Goal: Information Seeking & Learning: Learn about a topic

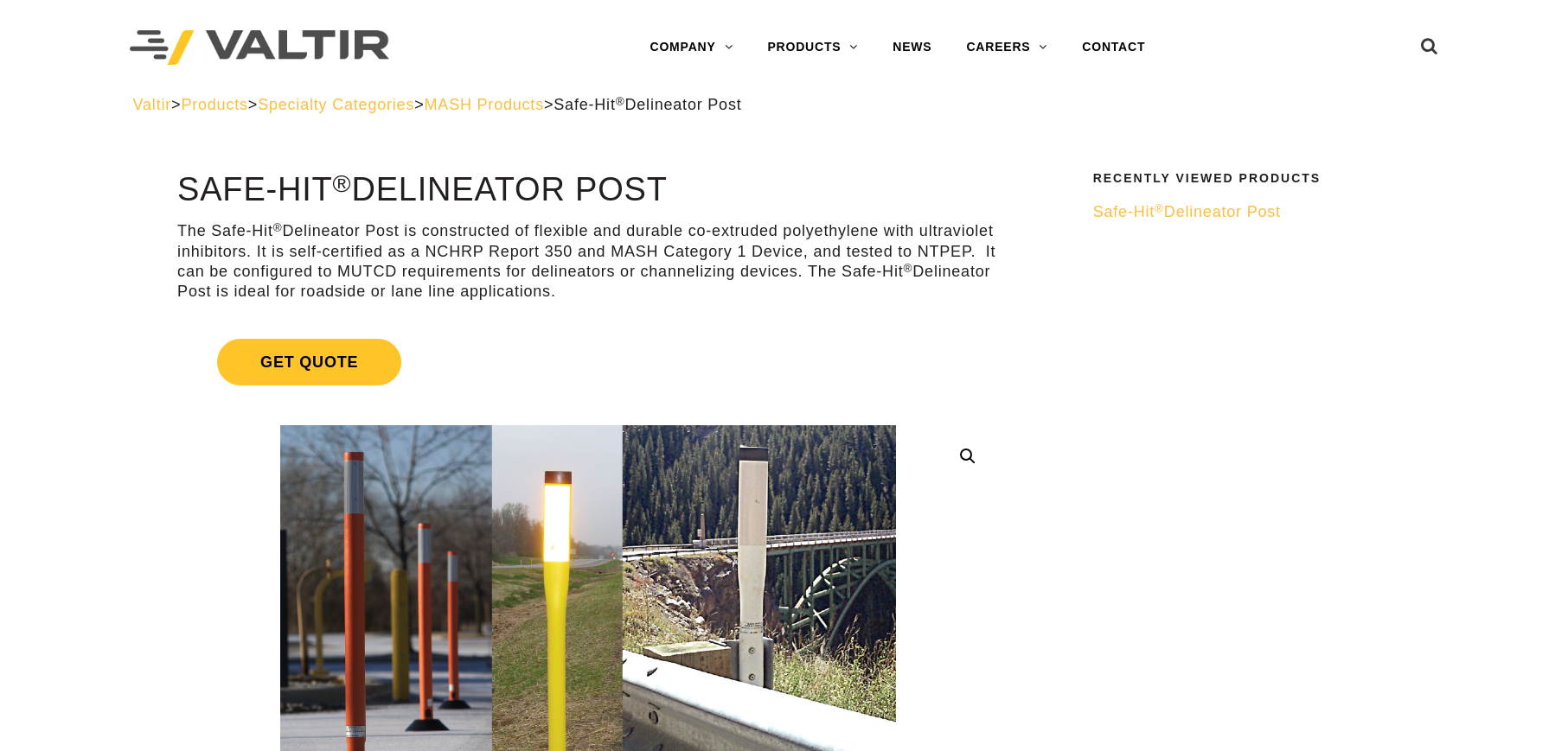
click at [260, 45] on img at bounding box center [260, 48] width 260 height 35
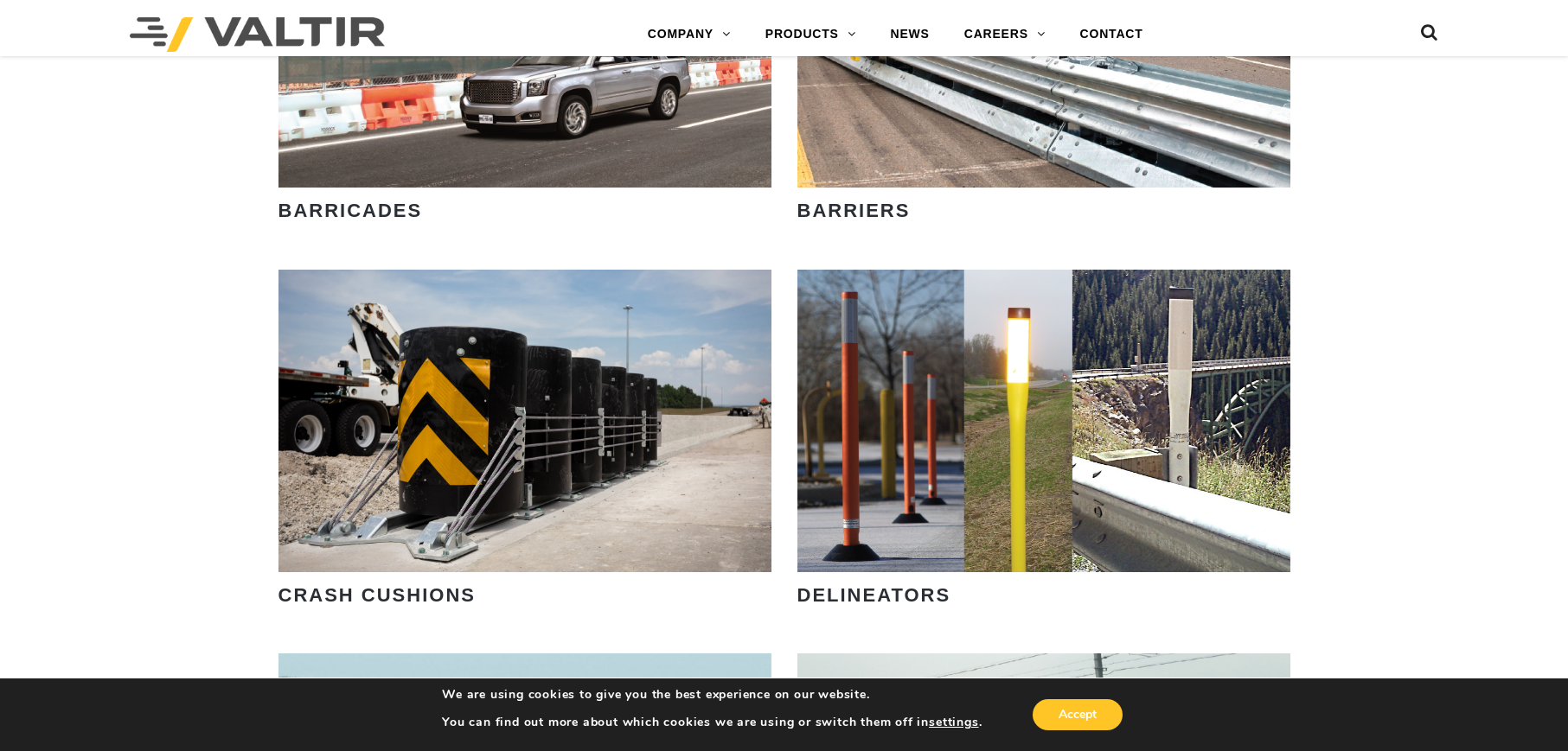
scroll to position [1272, 0]
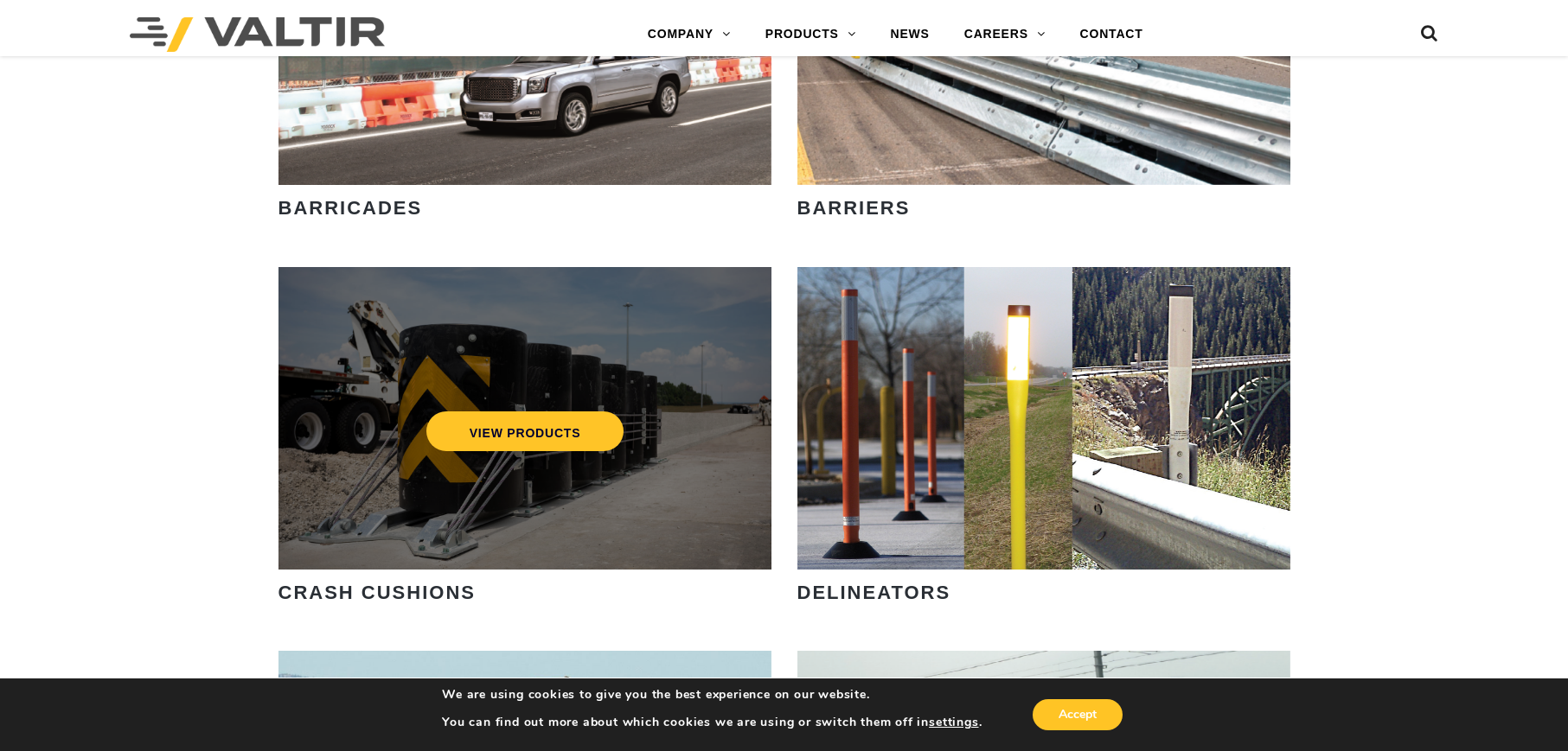
click at [483, 367] on div "VIEW PRODUCTS" at bounding box center [525, 419] width 493 height 303
click at [516, 425] on link "VIEW PRODUCTS" at bounding box center [525, 431] width 198 height 40
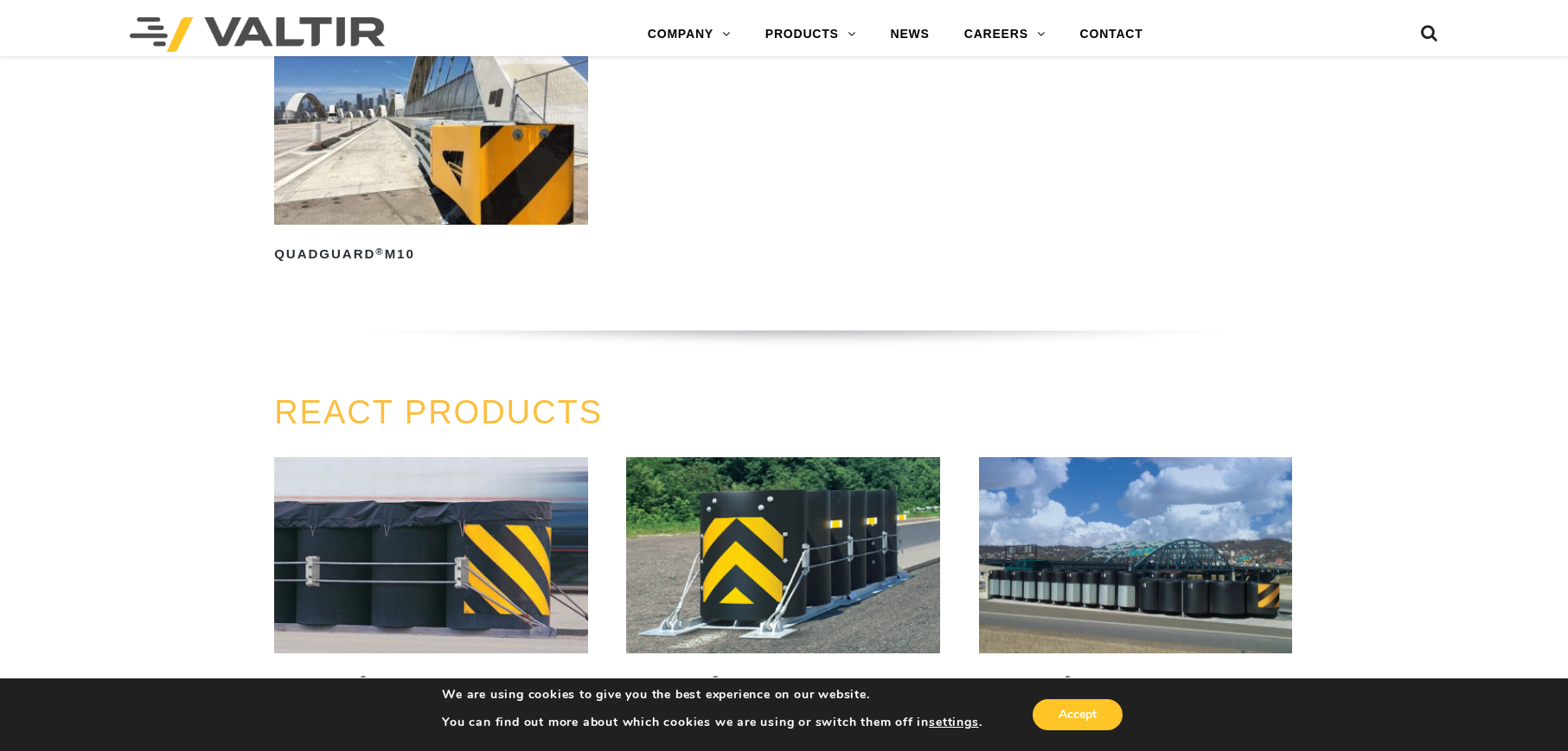
scroll to position [2010, 0]
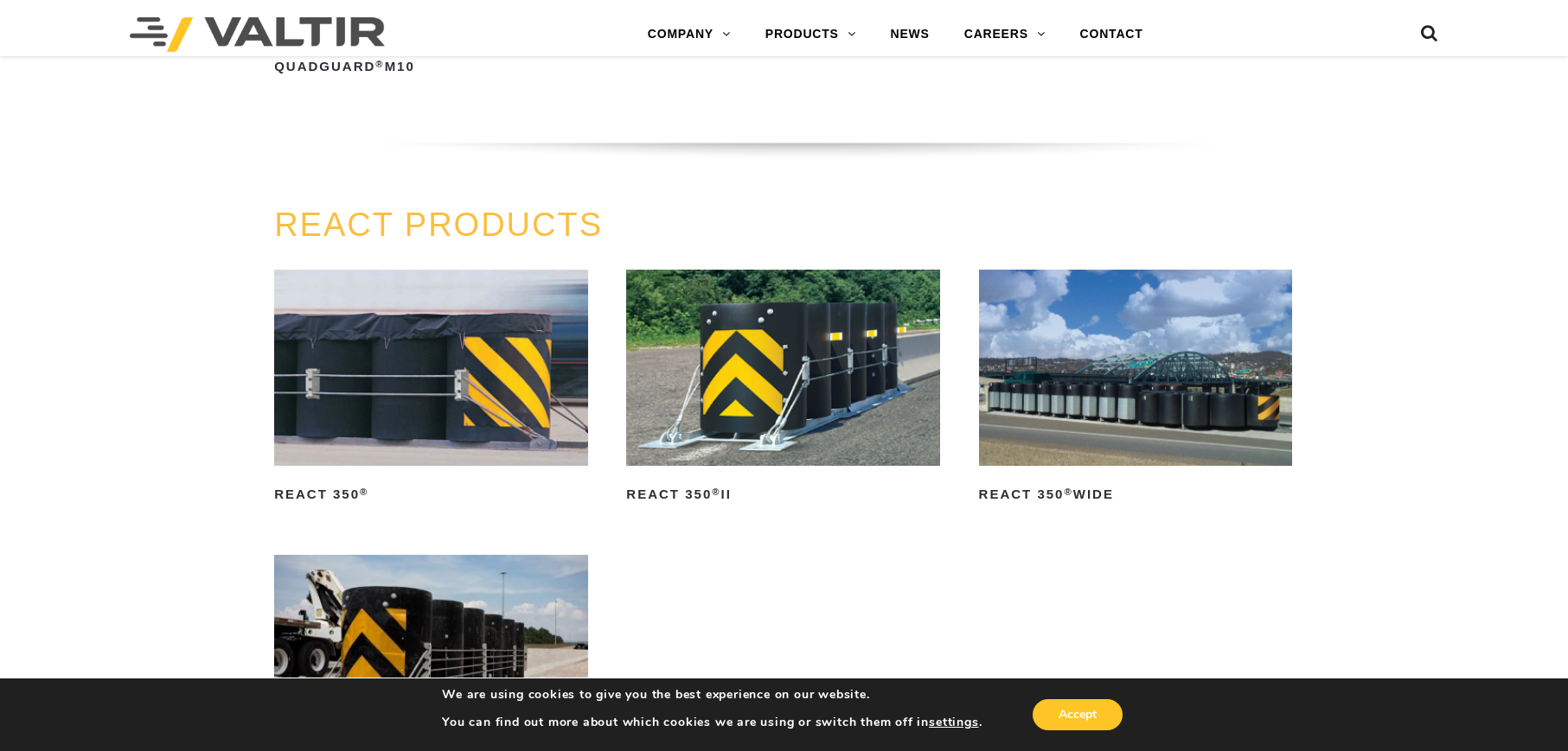
click at [362, 387] on img at bounding box center [431, 367] width 313 height 196
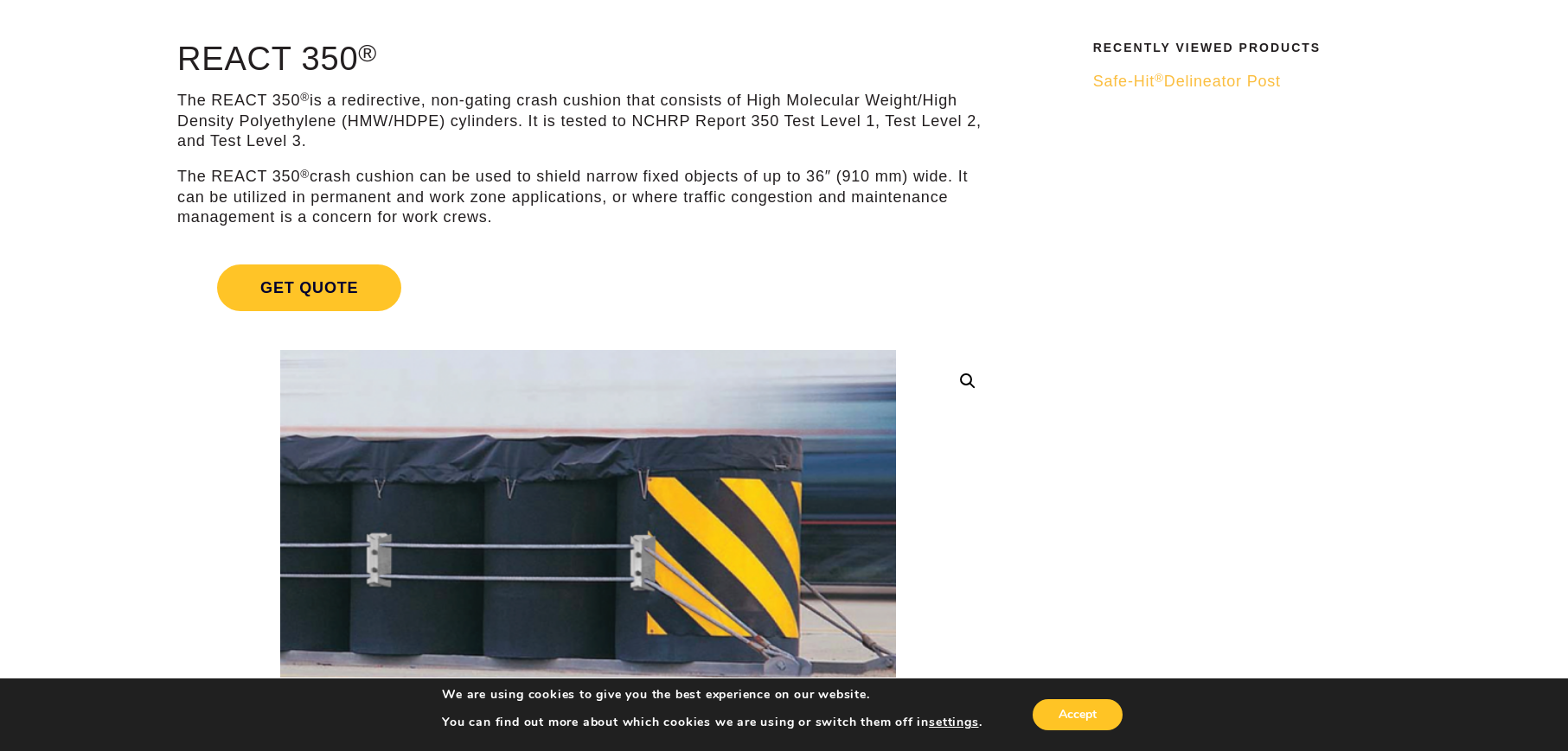
scroll to position [133, 0]
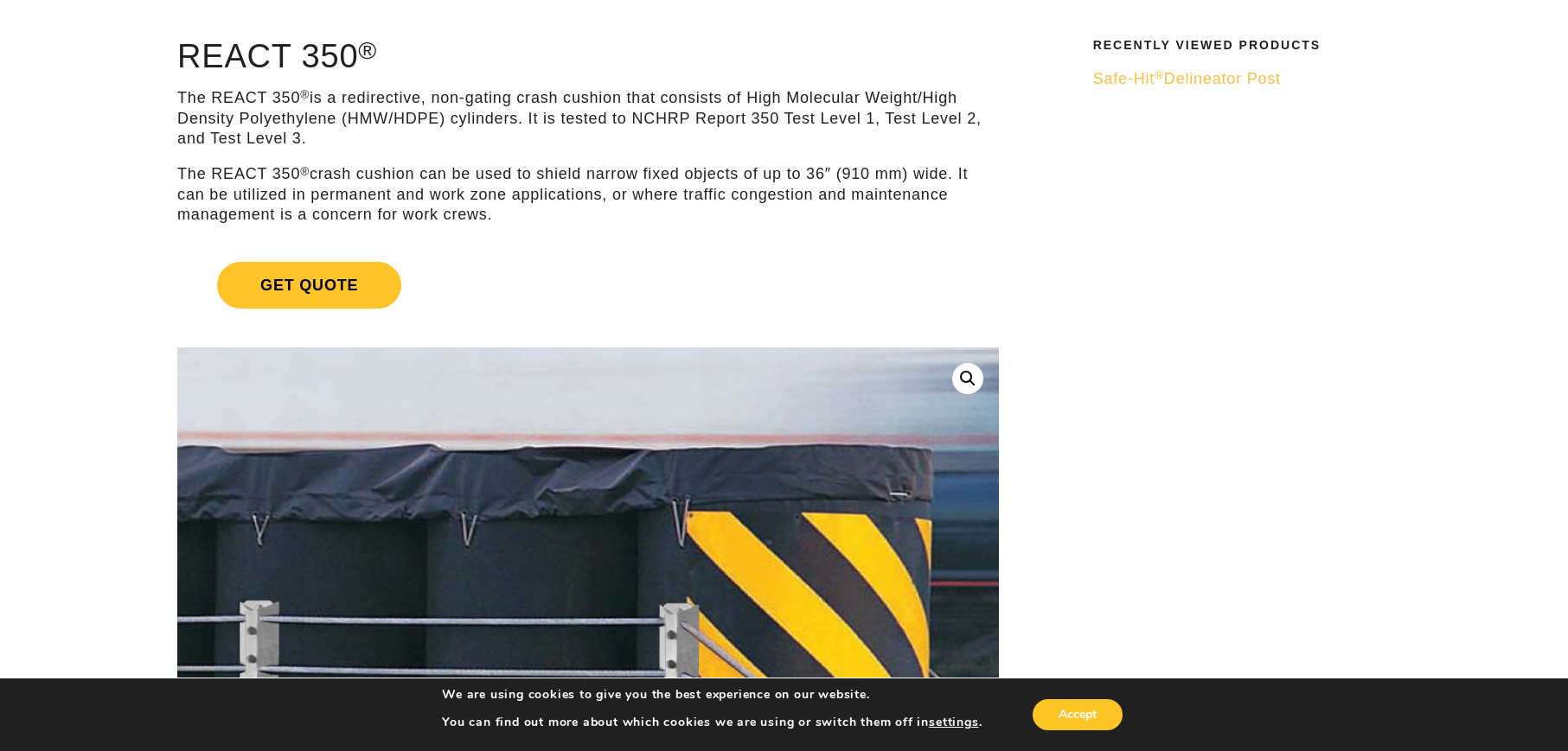
click at [569, 412] on img at bounding box center [591, 599] width 980 height 578
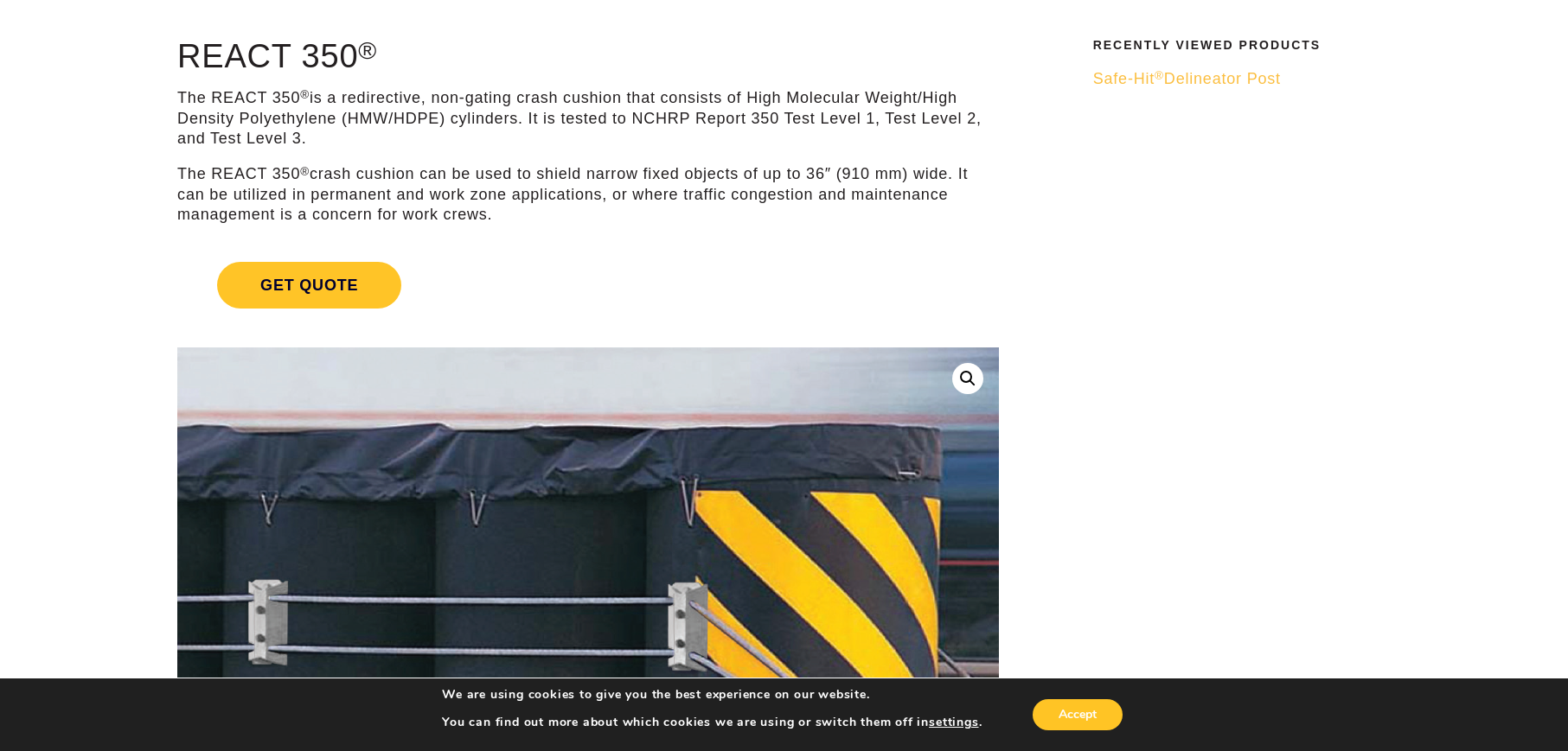
click at [524, 448] on img at bounding box center [600, 578] width 980 height 578
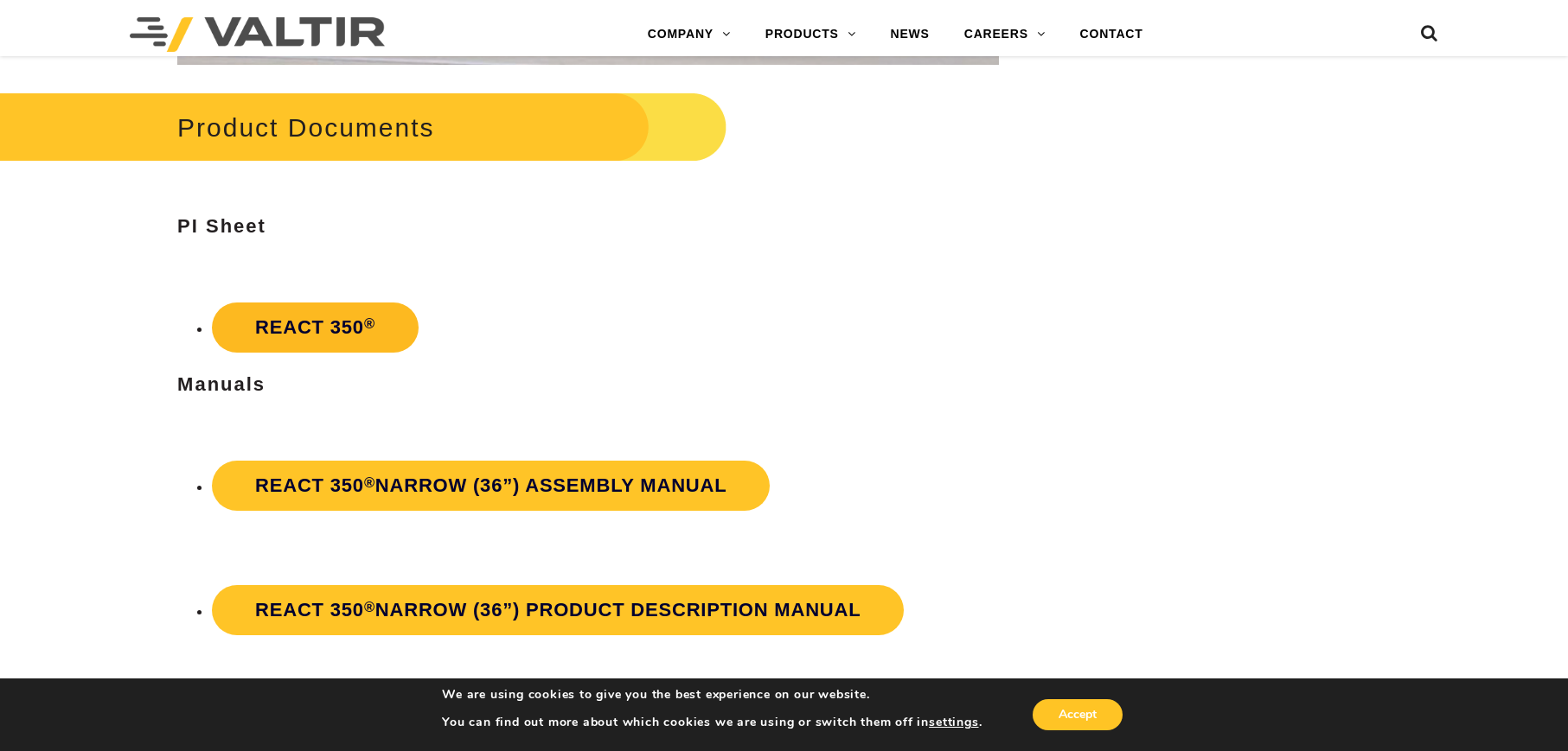
scroll to position [3146, 0]
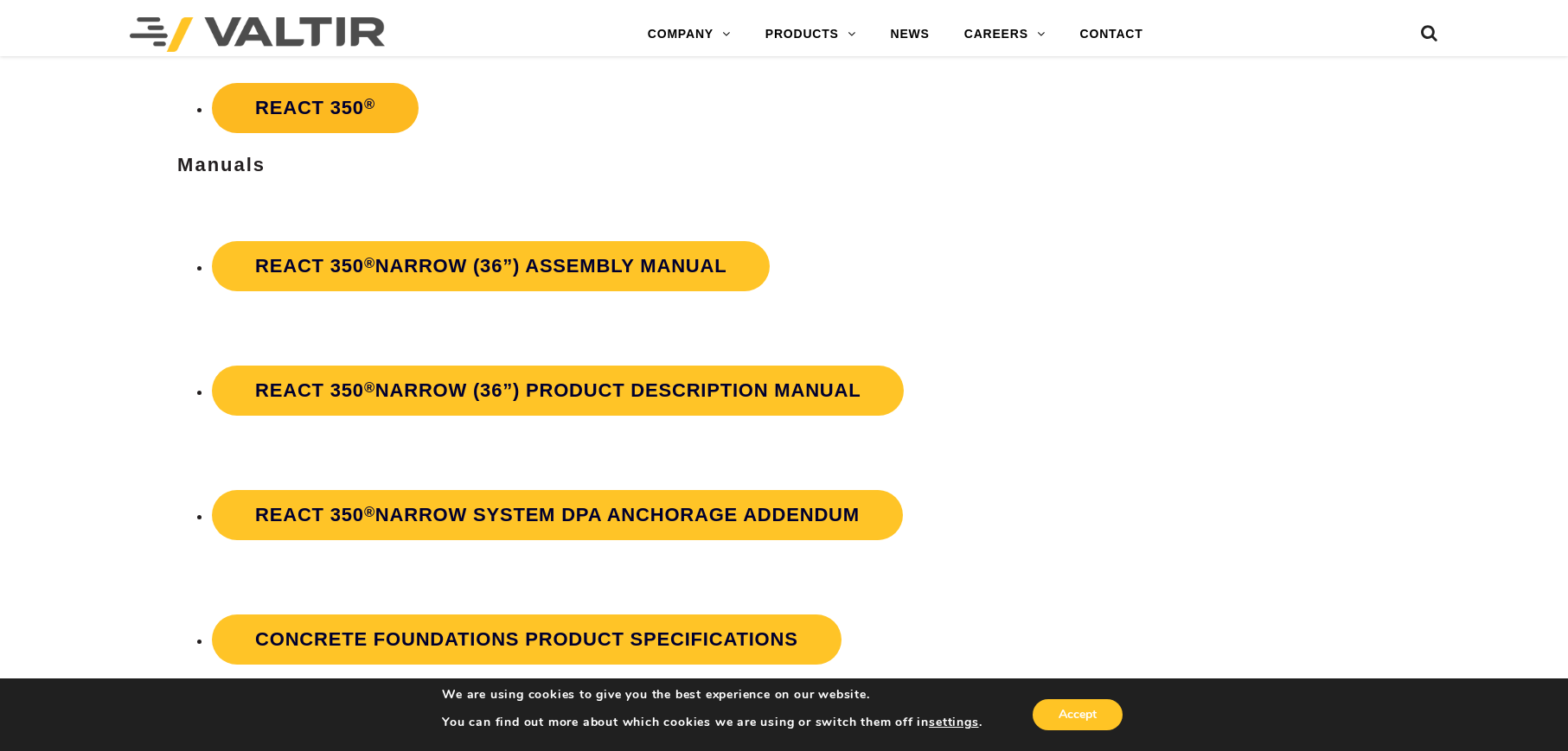
click at [319, 108] on link "REACT 350 ®" at bounding box center [316, 107] width 207 height 50
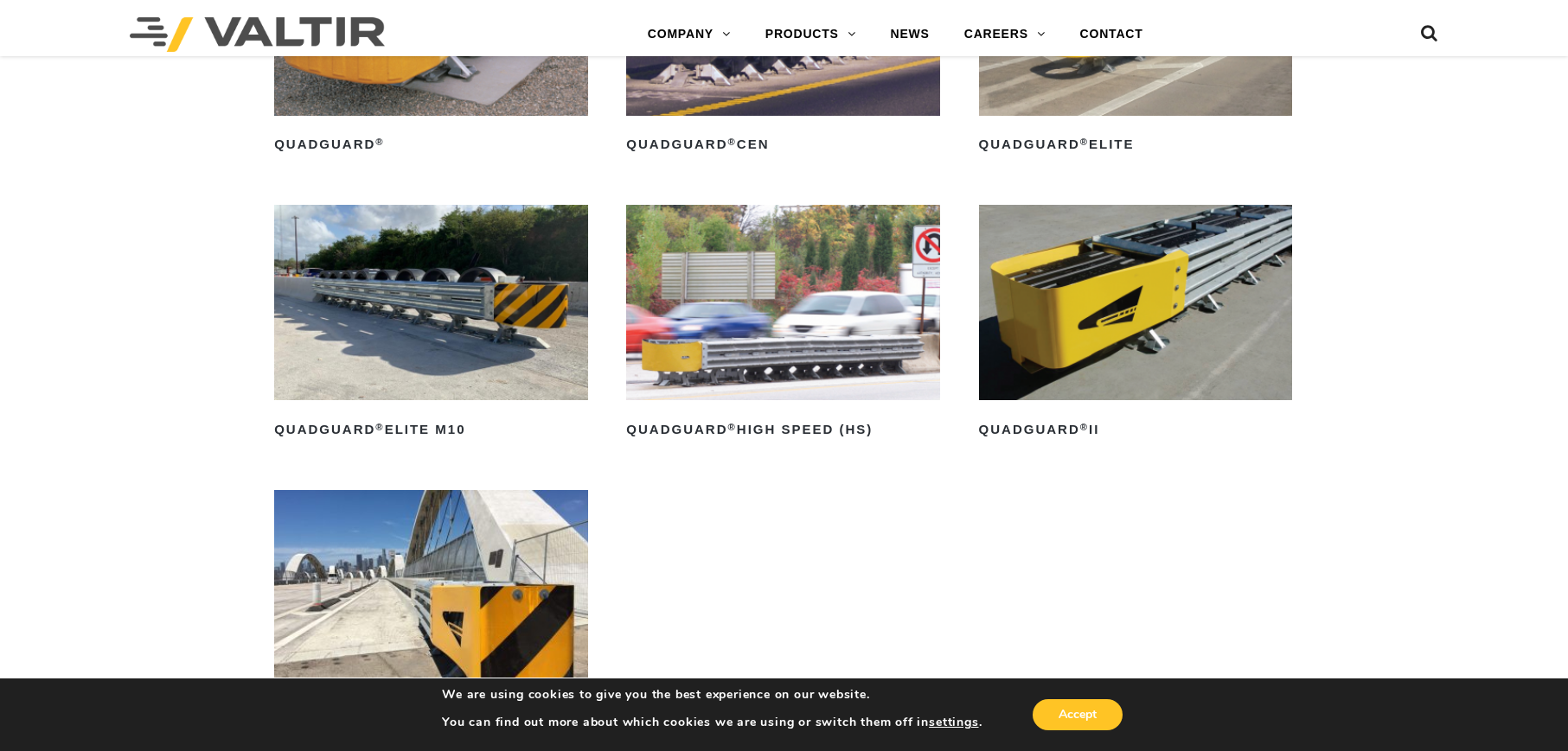
scroll to position [1365, 0]
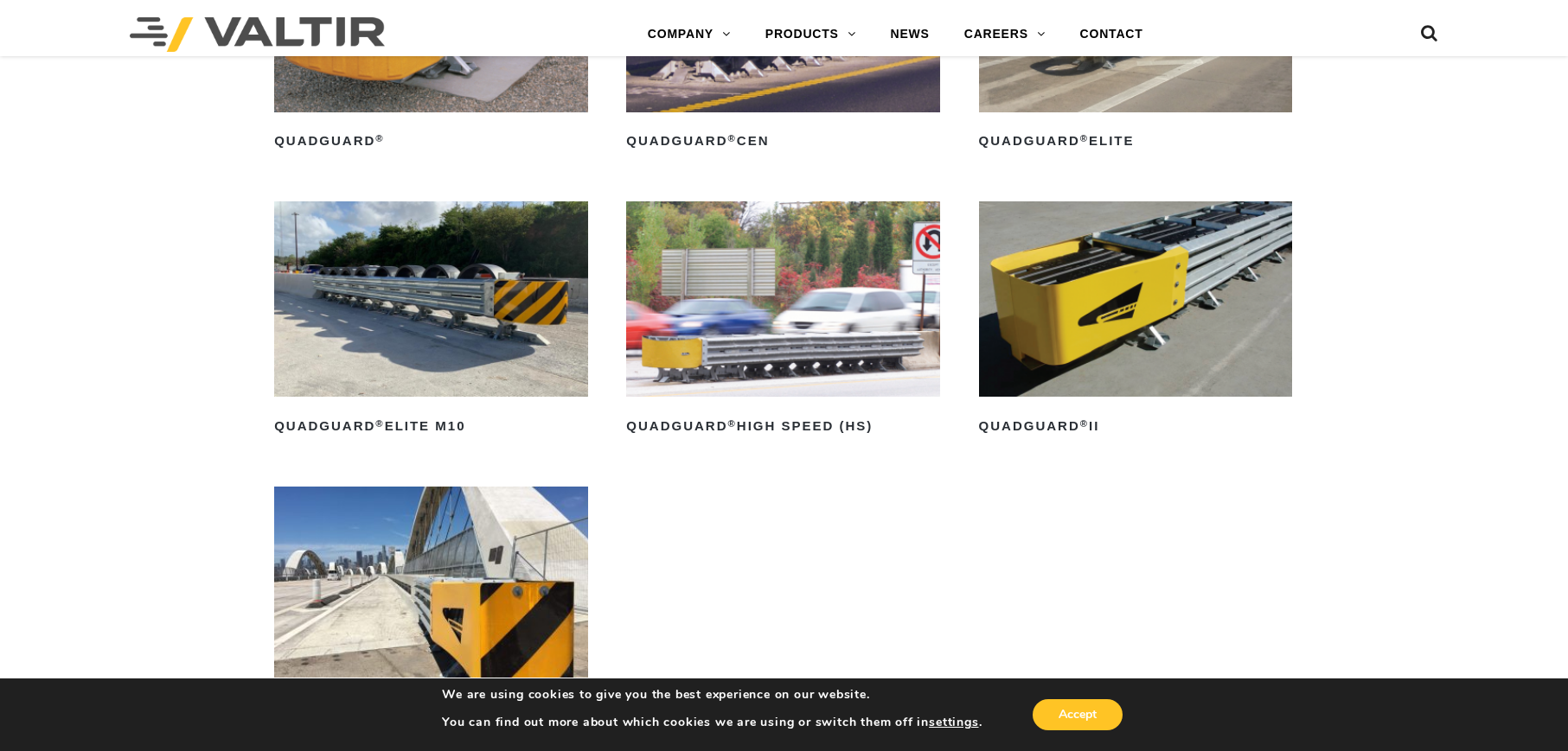
click at [429, 348] on img at bounding box center [431, 299] width 313 height 196
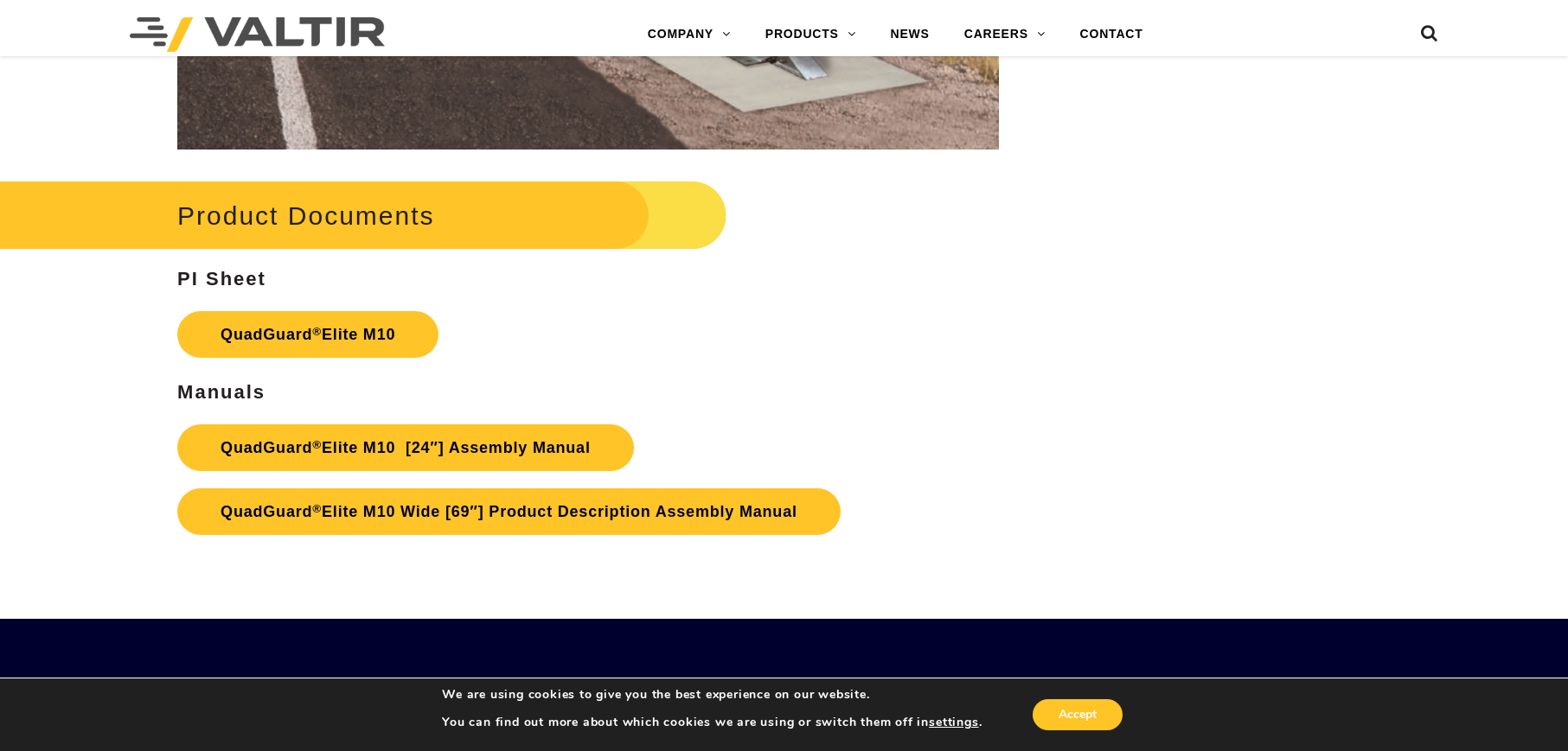
scroll to position [8823, 0]
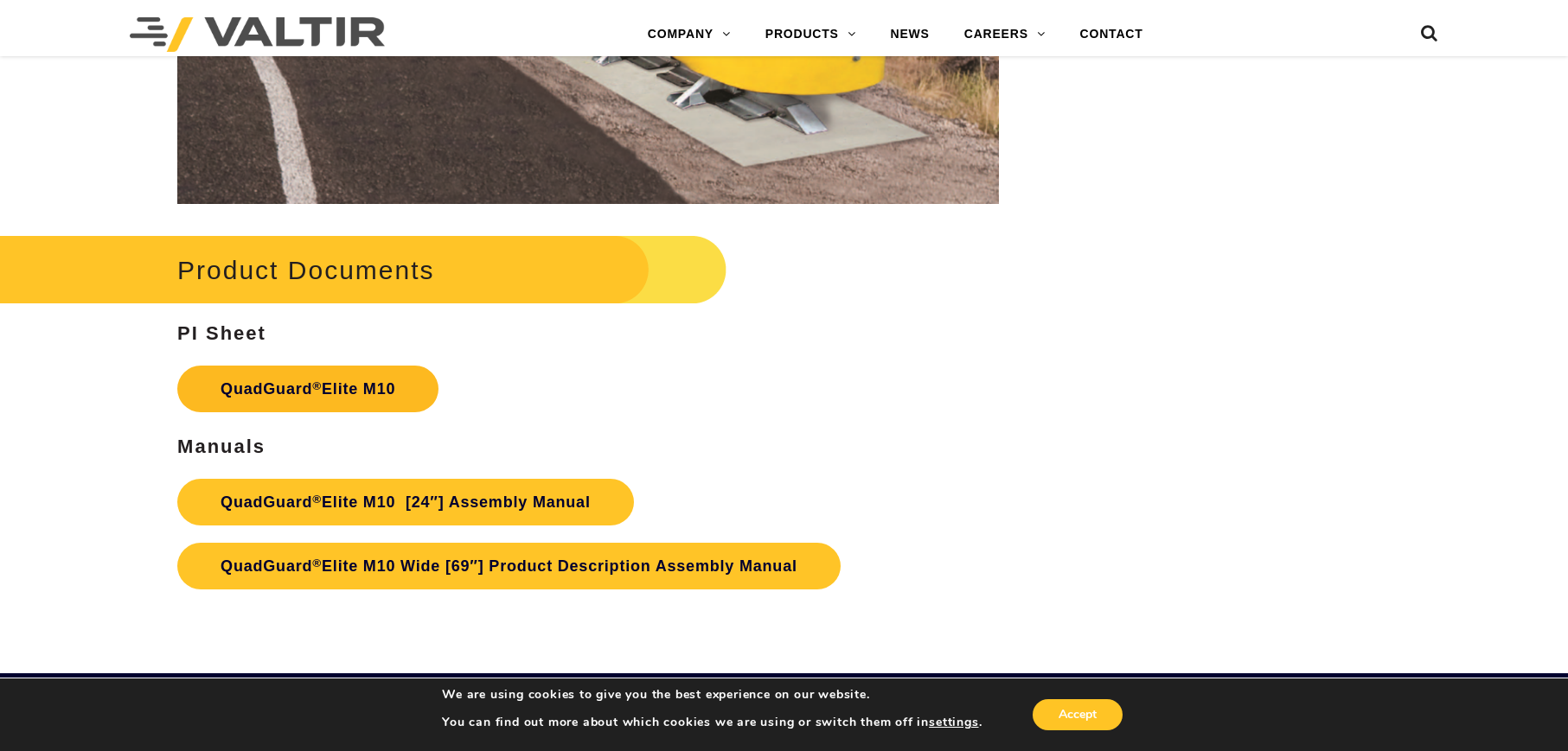
click at [352, 380] on link "QuadGuard ® Elite M10" at bounding box center [307, 390] width 261 height 47
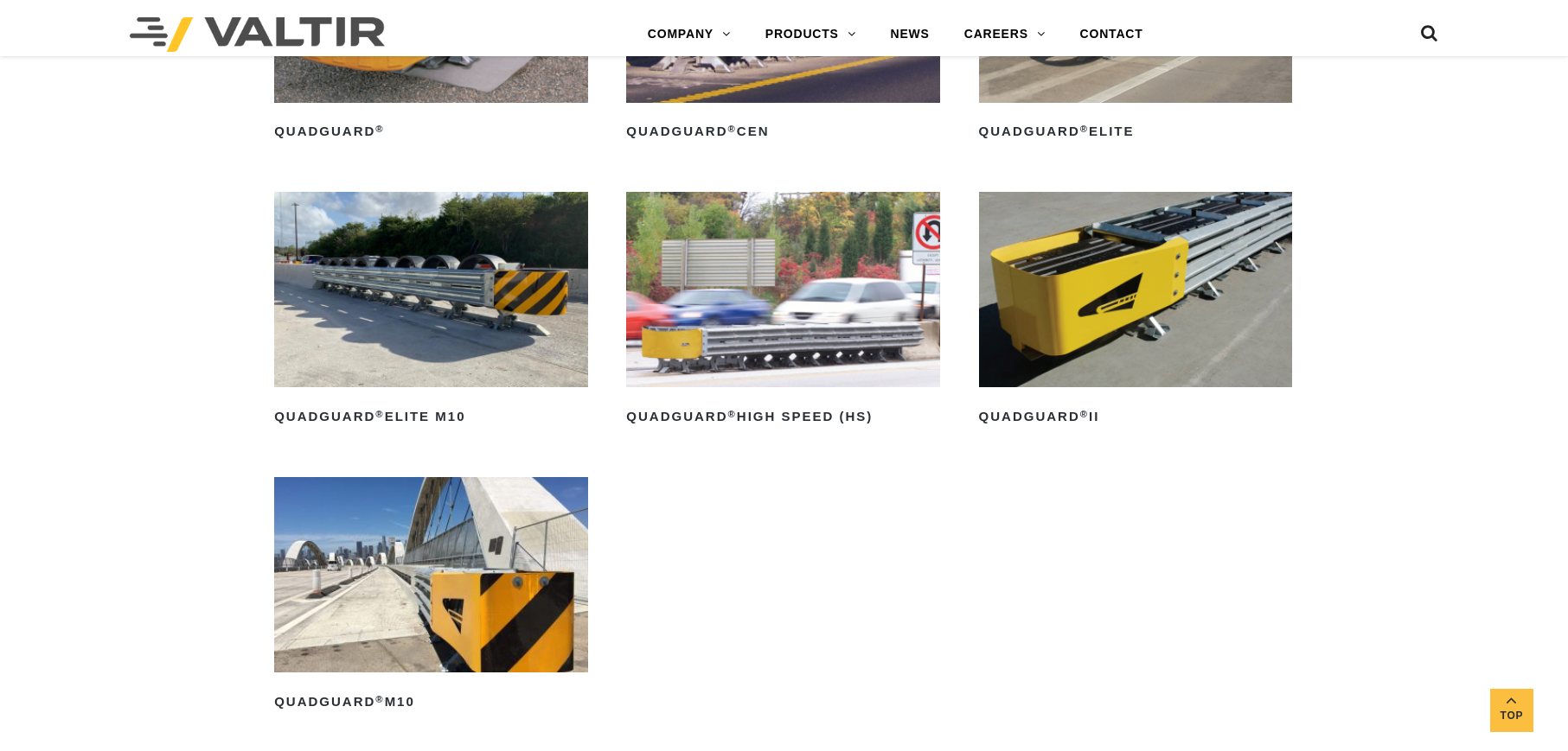
scroll to position [1365, 0]
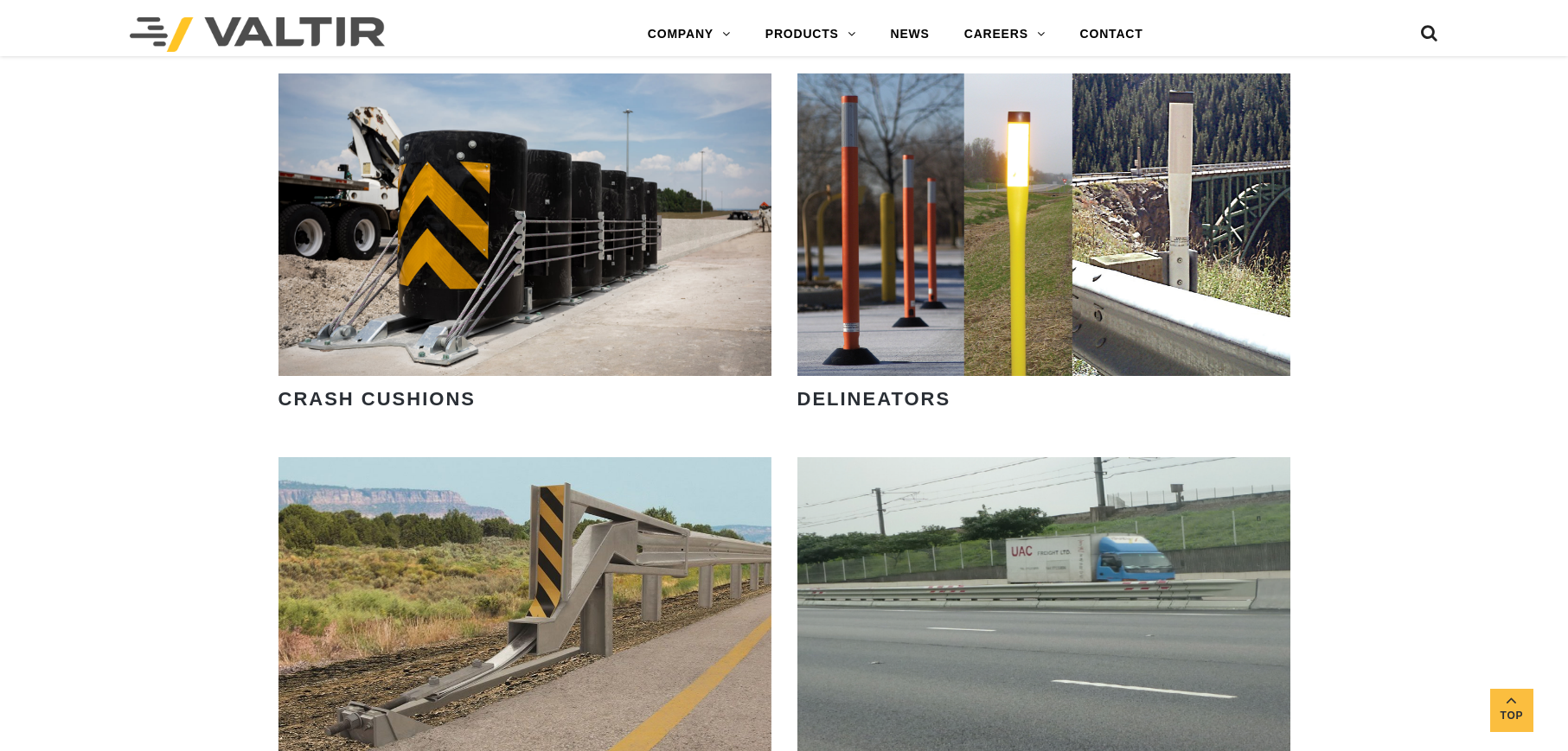
scroll to position [1272, 0]
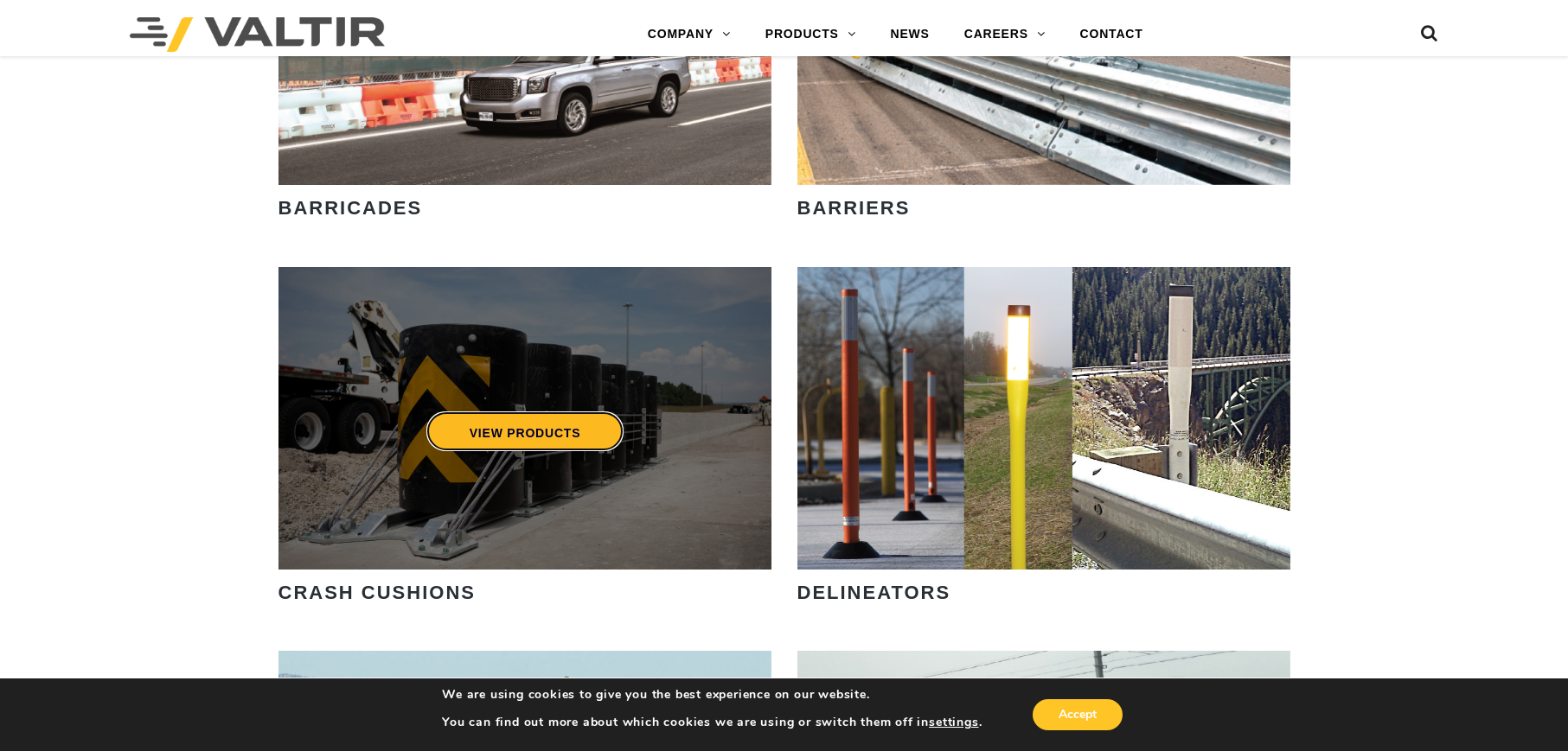
click at [447, 448] on link "VIEW PRODUCTS" at bounding box center [525, 431] width 198 height 40
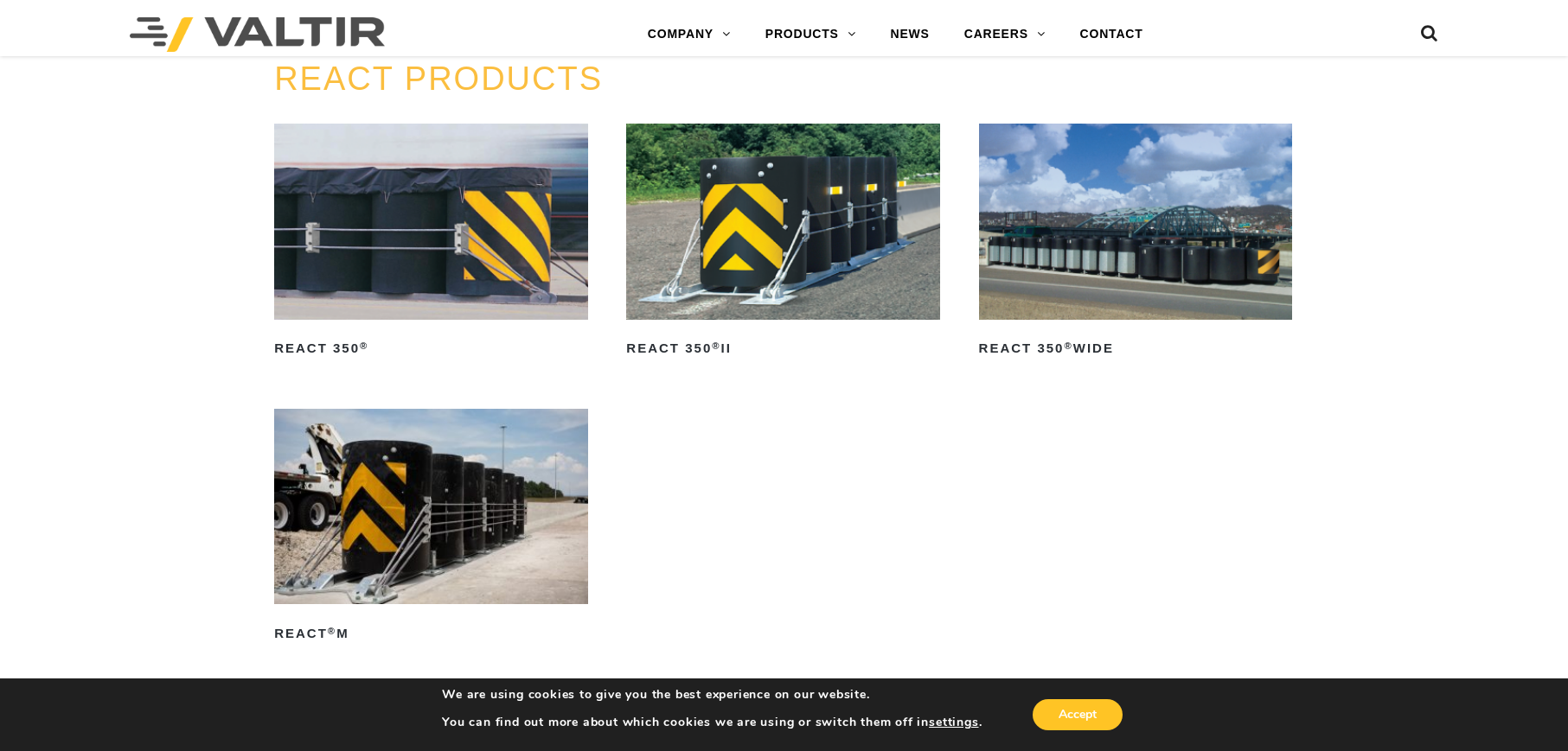
scroll to position [2229, 0]
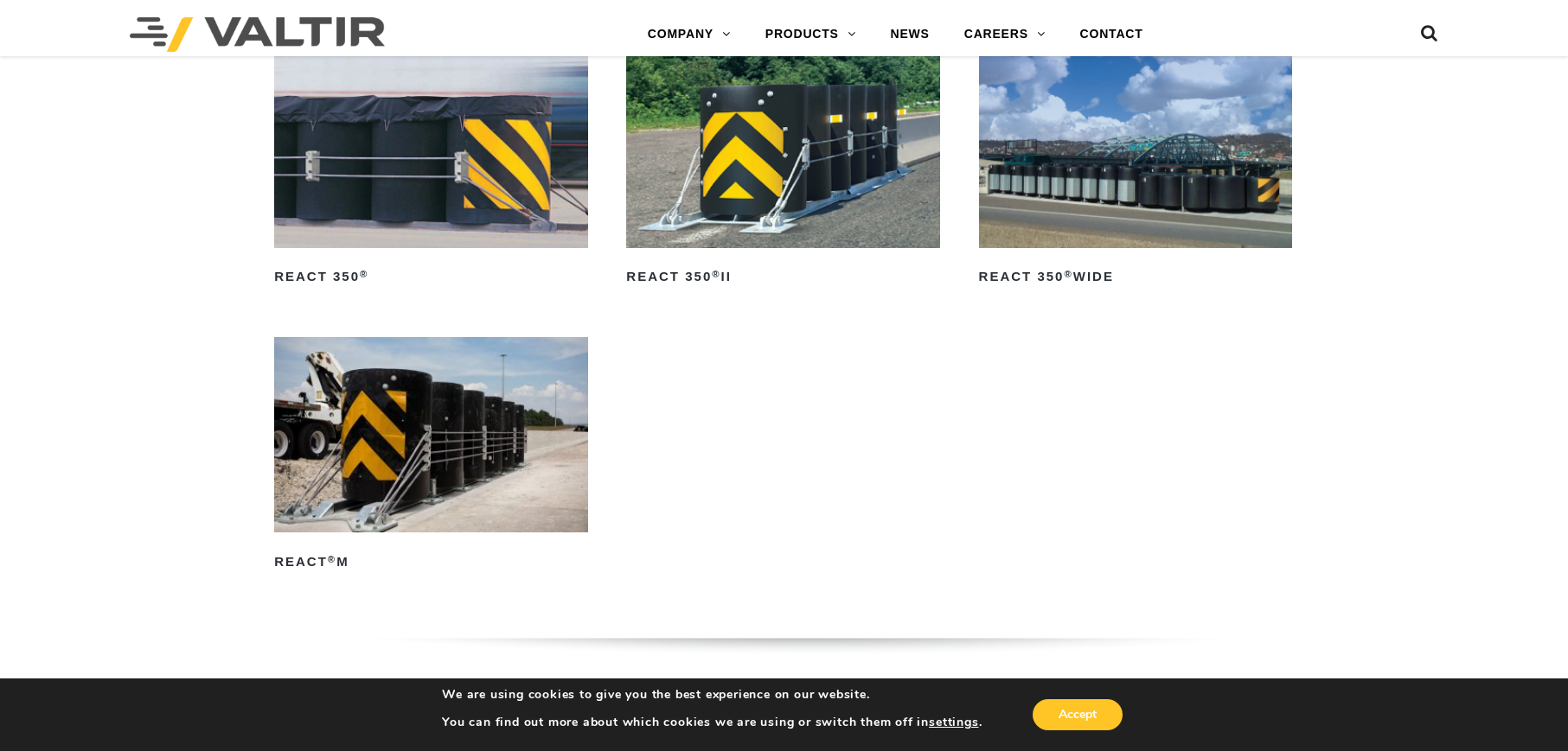
click at [835, 183] on img at bounding box center [783, 149] width 313 height 196
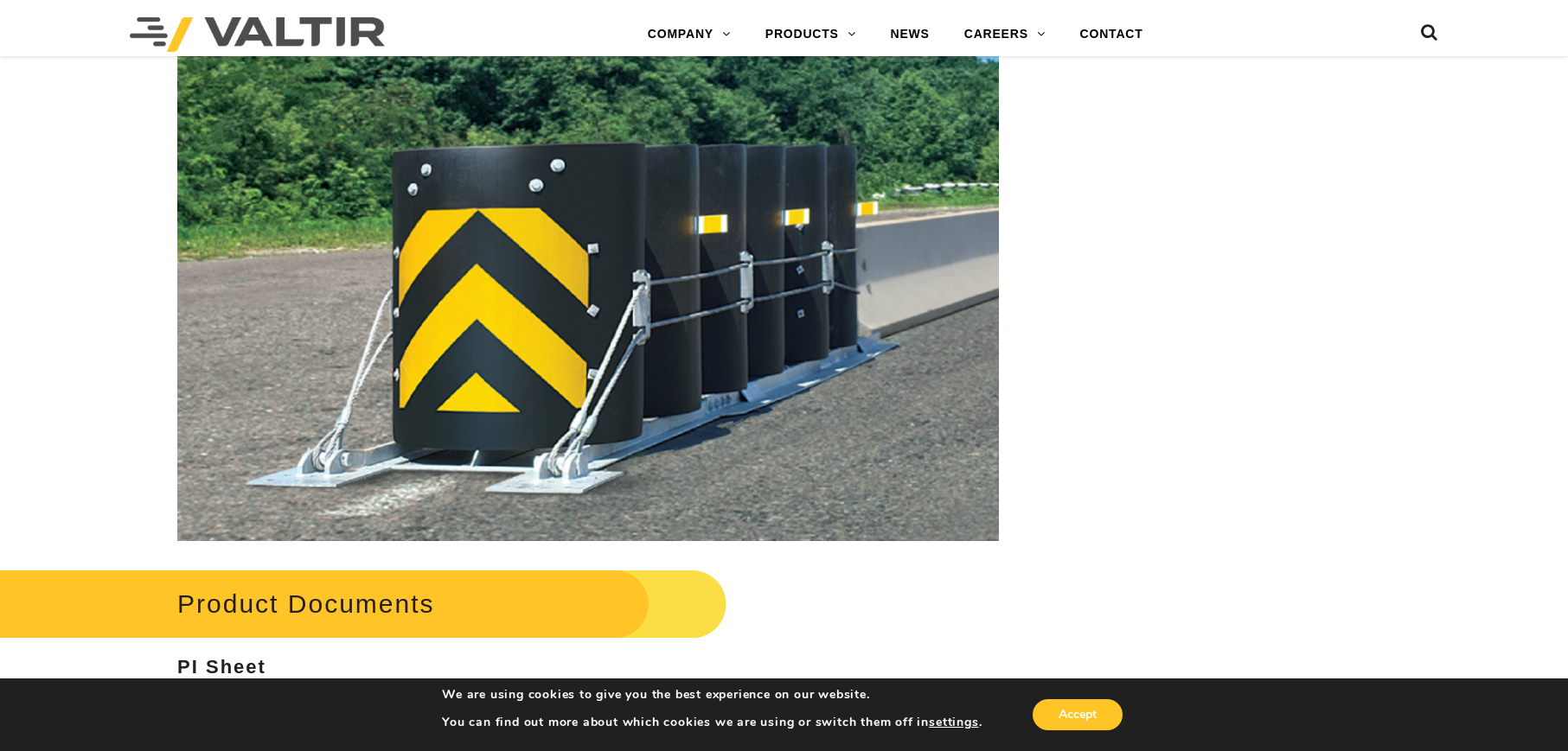
scroll to position [2967, 0]
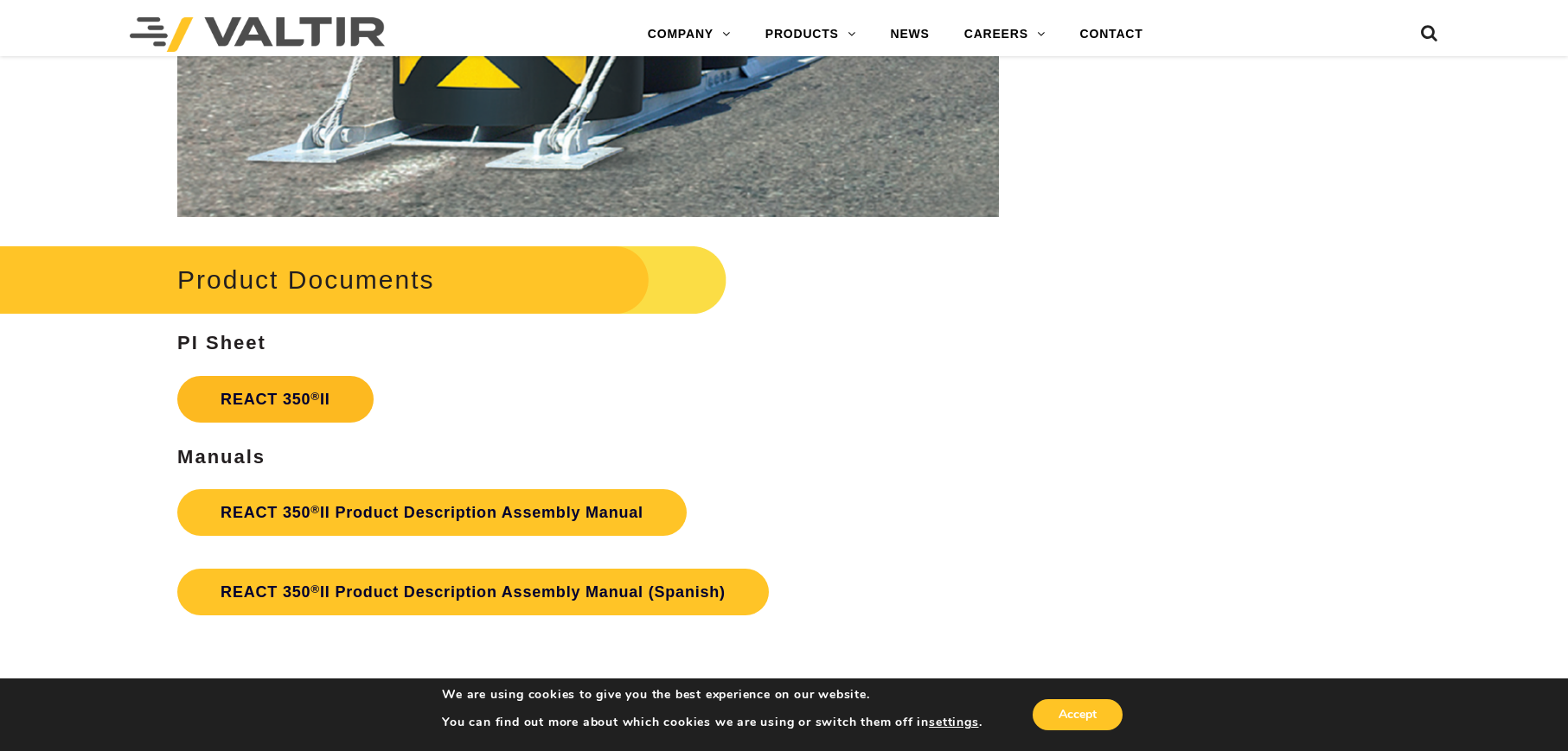
click at [236, 398] on link "REACT 350 ® II" at bounding box center [275, 399] width 196 height 47
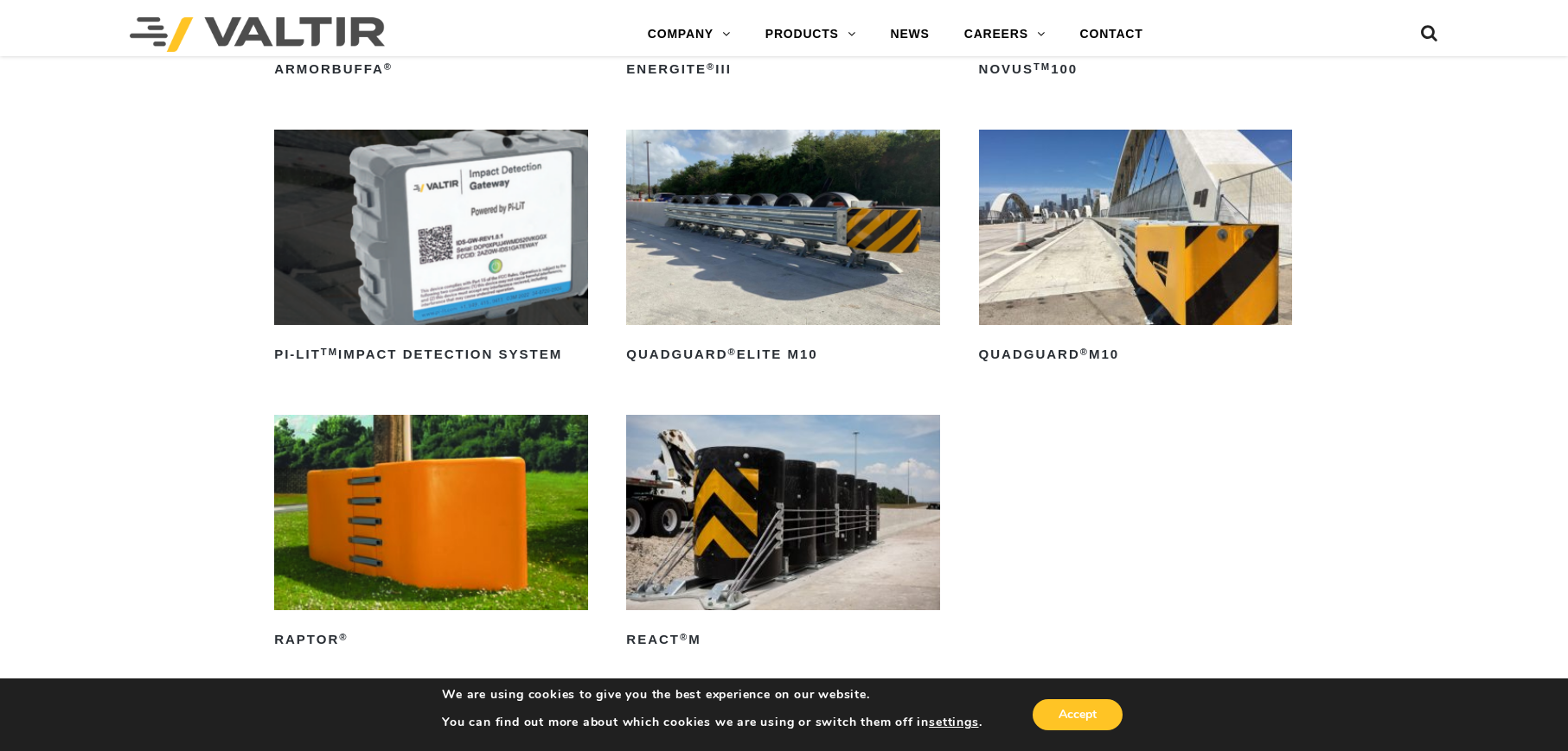
scroll to position [459, 0]
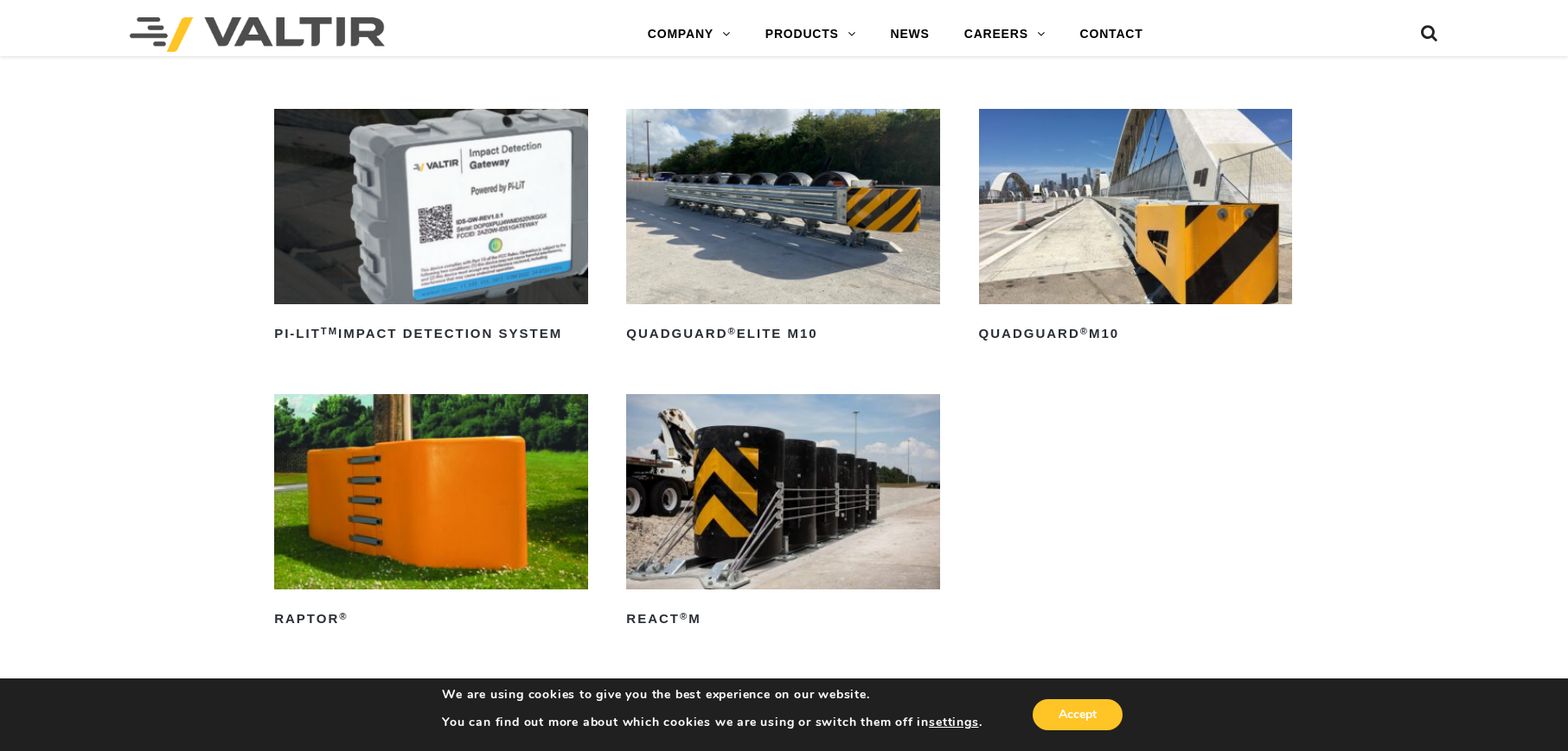
click at [1135, 230] on img at bounding box center [1135, 207] width 313 height 196
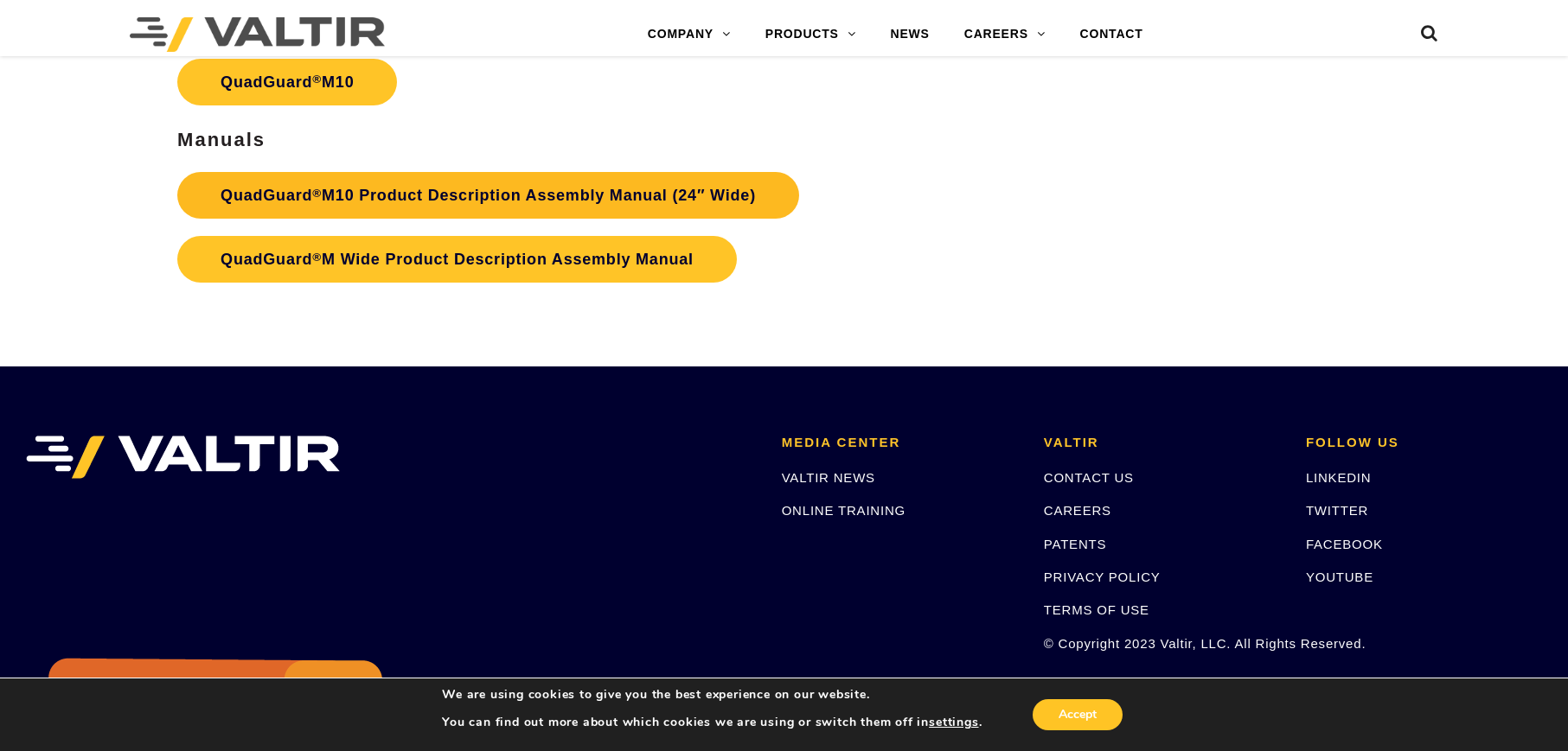
scroll to position [6186, 0]
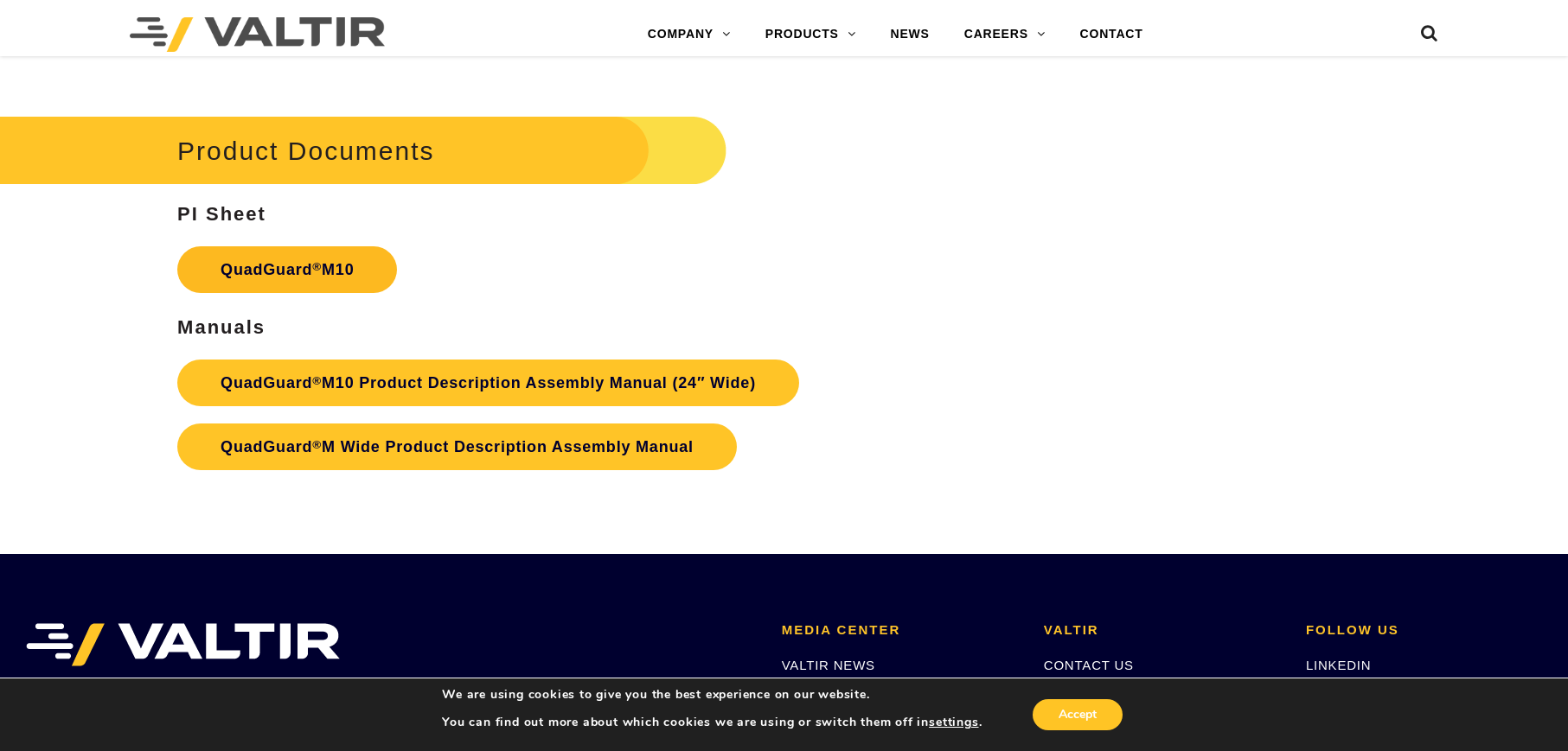
click at [312, 278] on link "QuadGuard ® M10" at bounding box center [286, 270] width 220 height 47
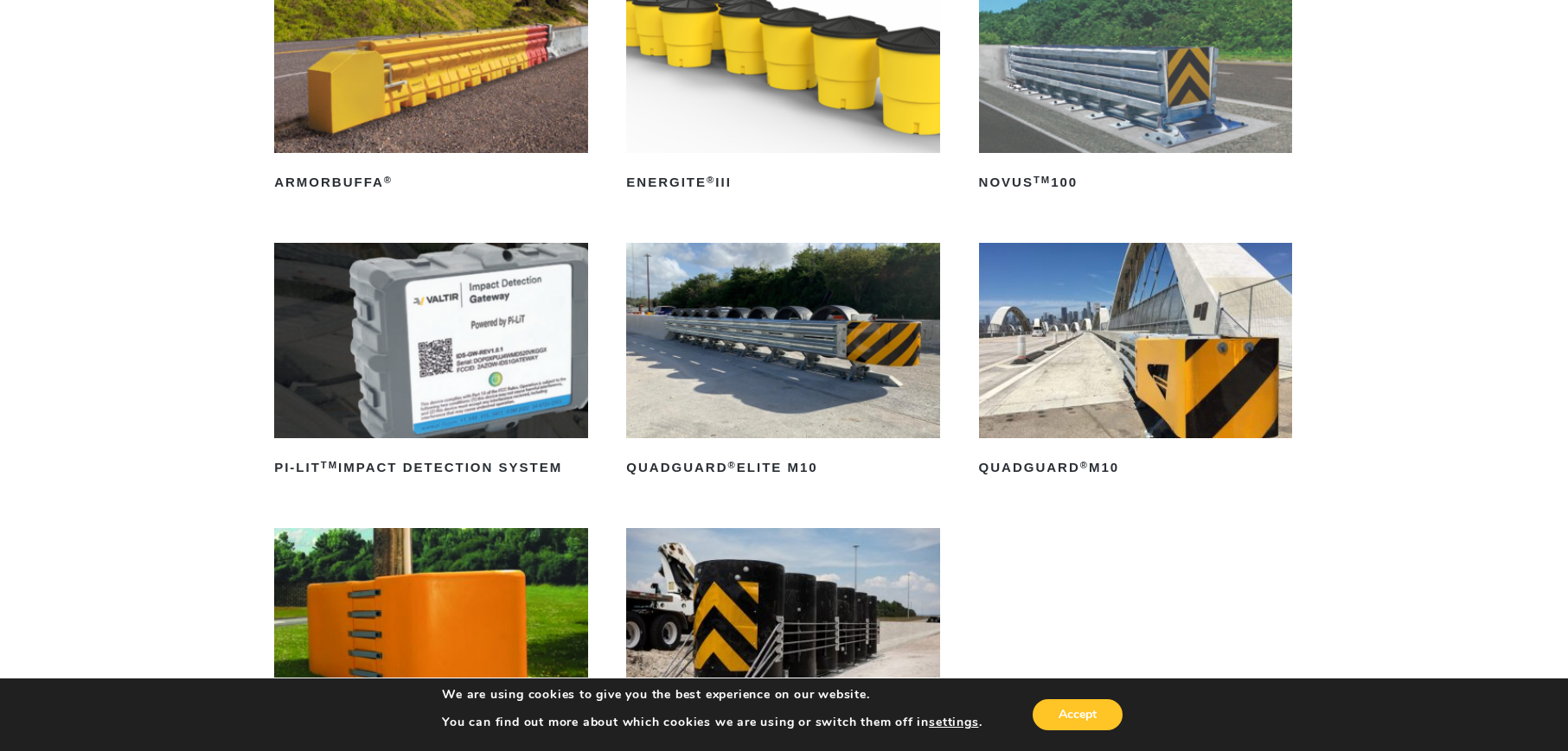
scroll to position [651, 0]
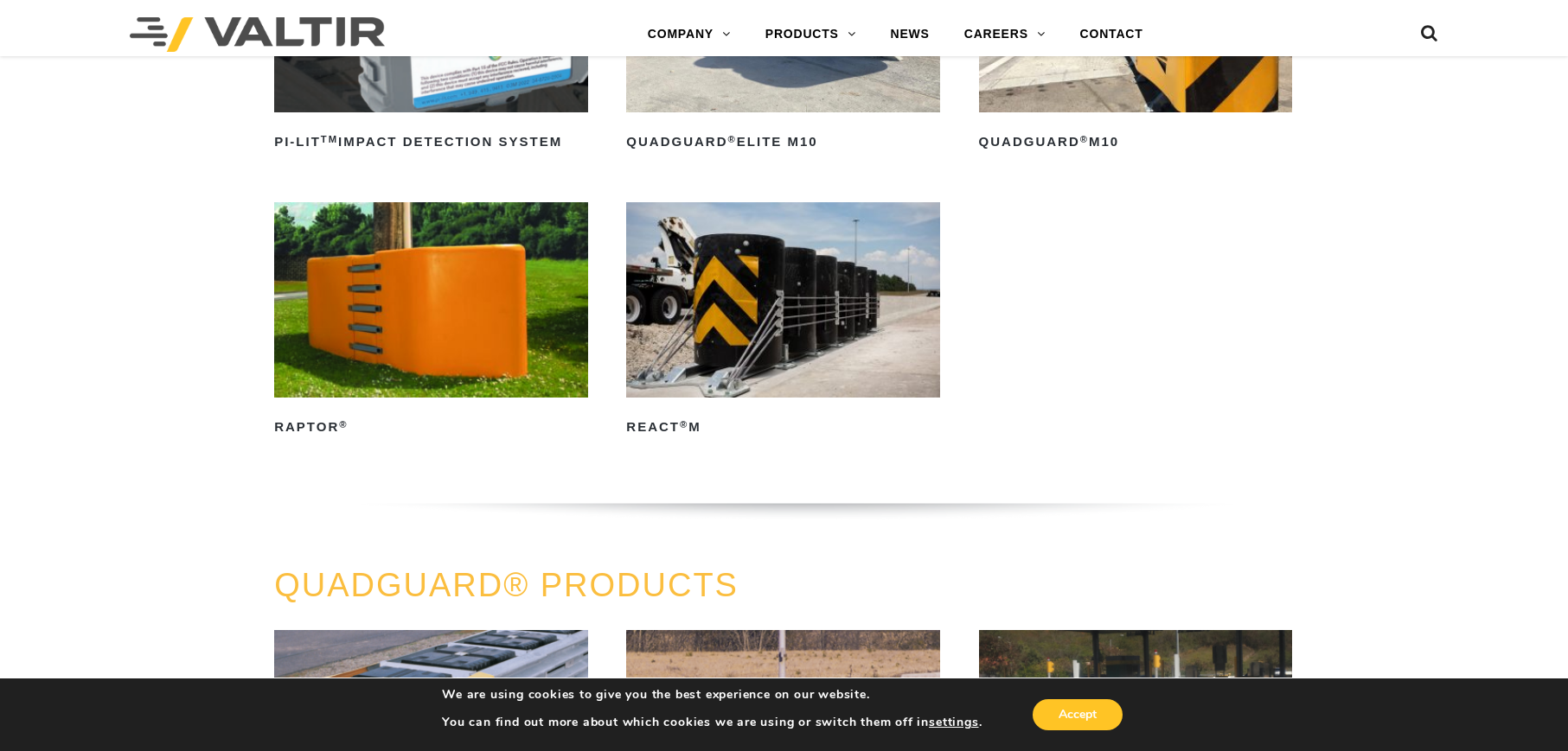
click at [771, 281] on img at bounding box center [783, 300] width 313 height 196
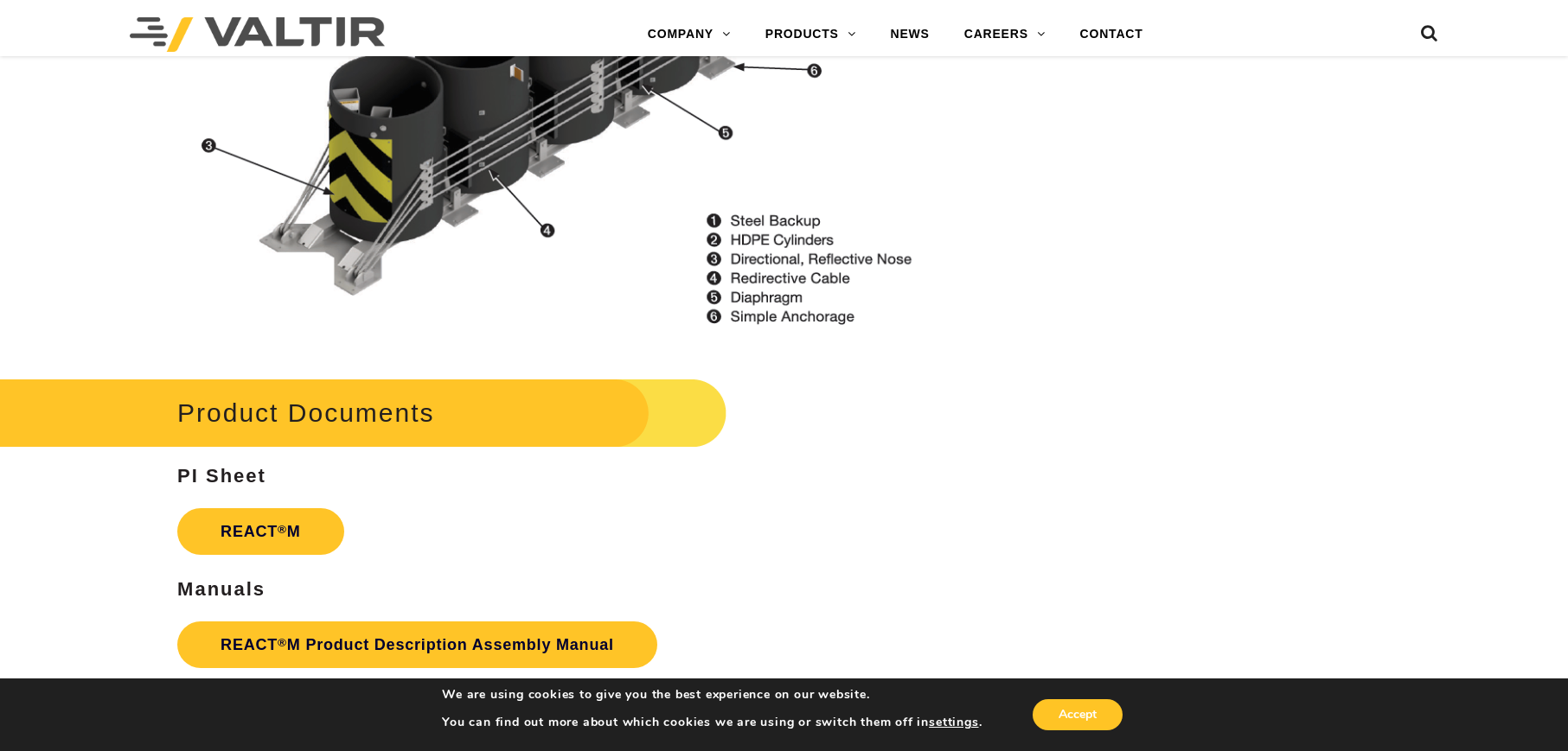
scroll to position [2161, 0]
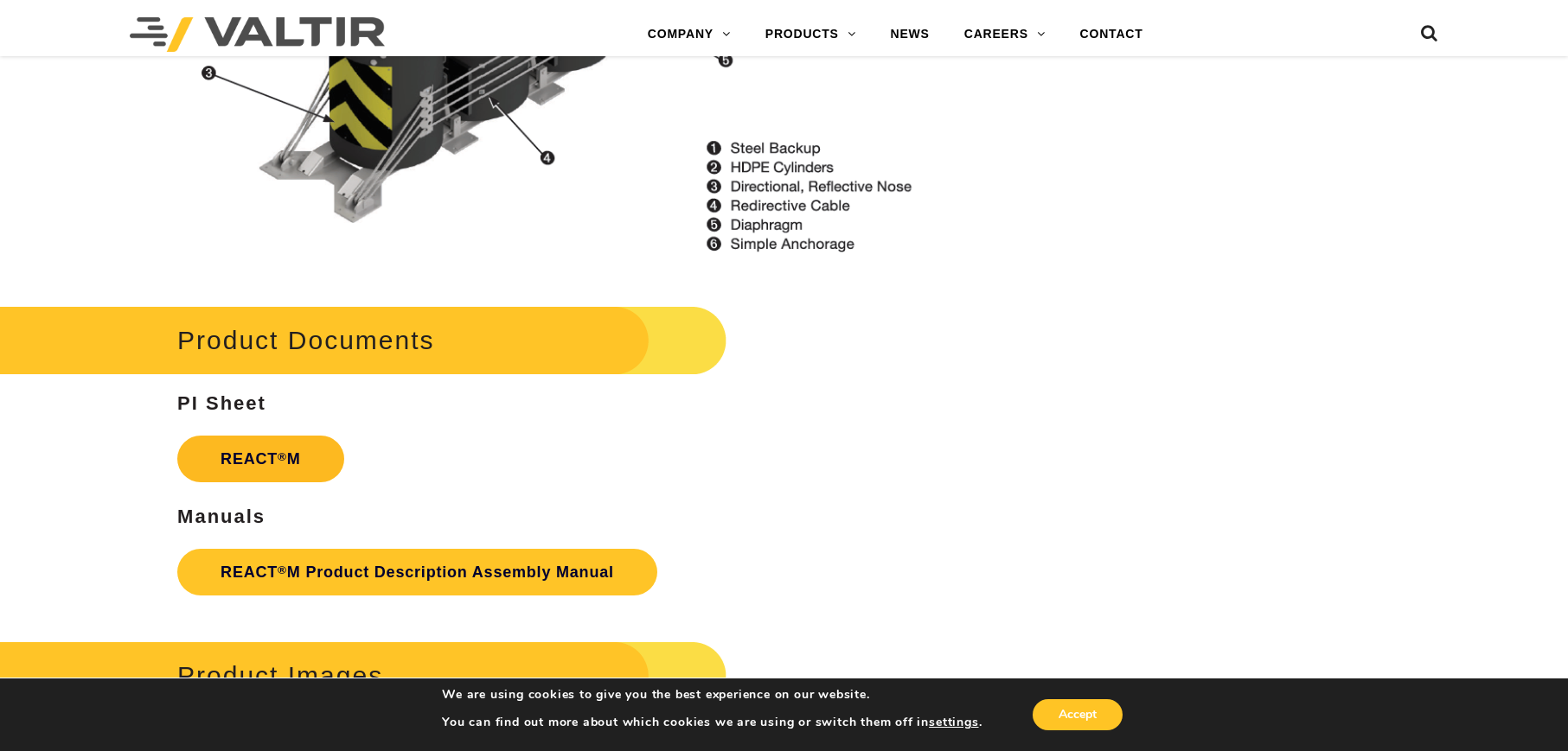
click at [294, 450] on strong "REACT ® M" at bounding box center [261, 459] width 80 height 18
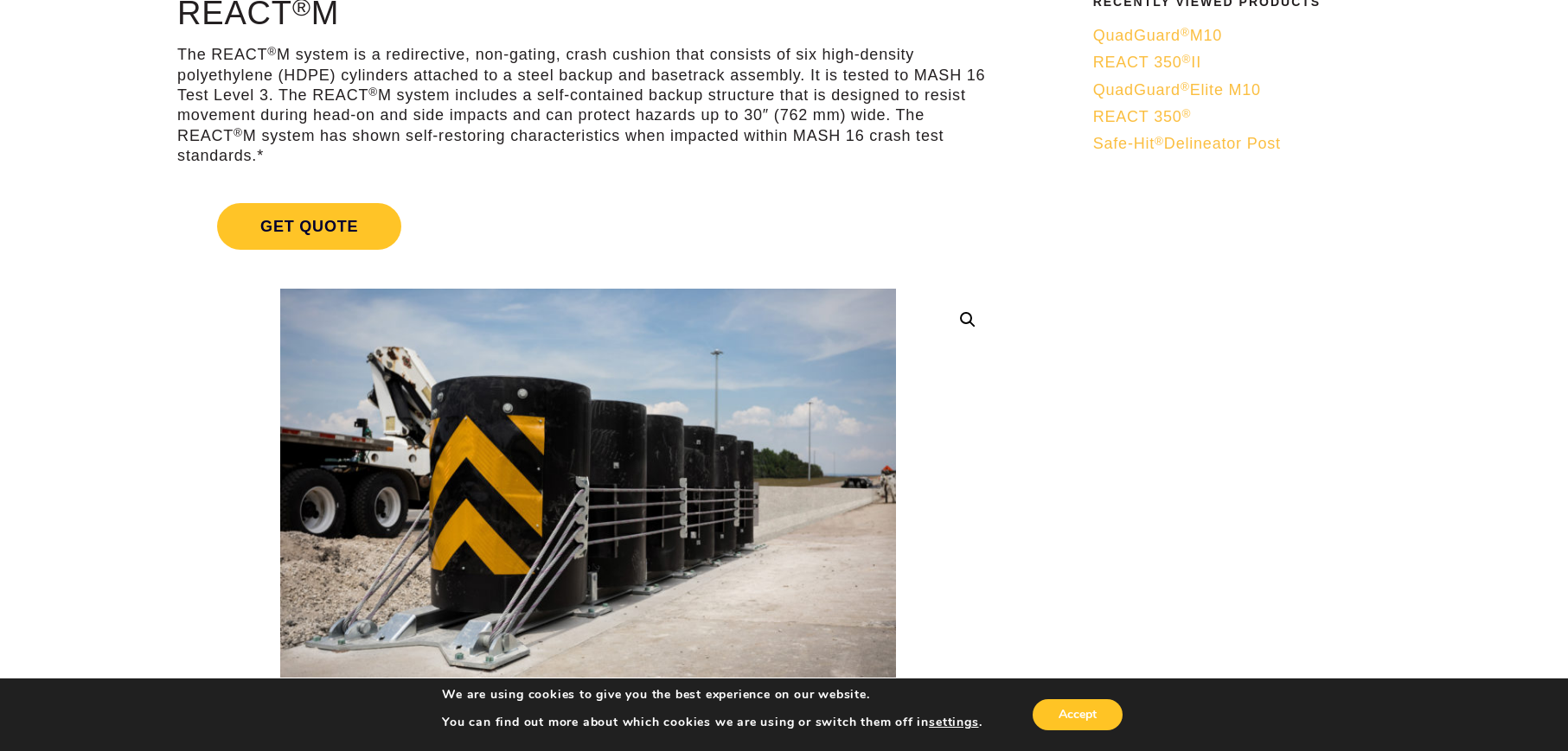
scroll to position [0, 0]
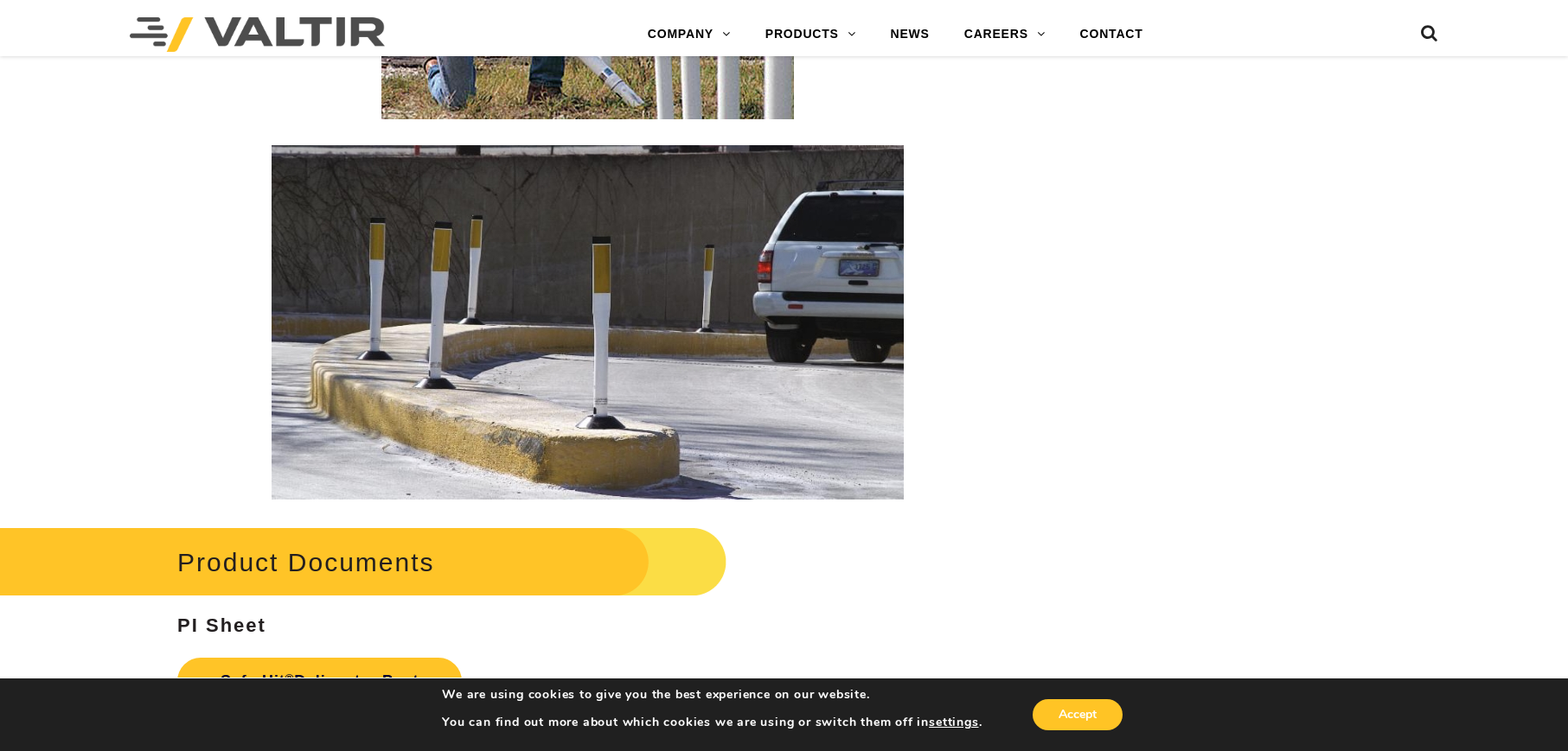
scroll to position [3632, 0]
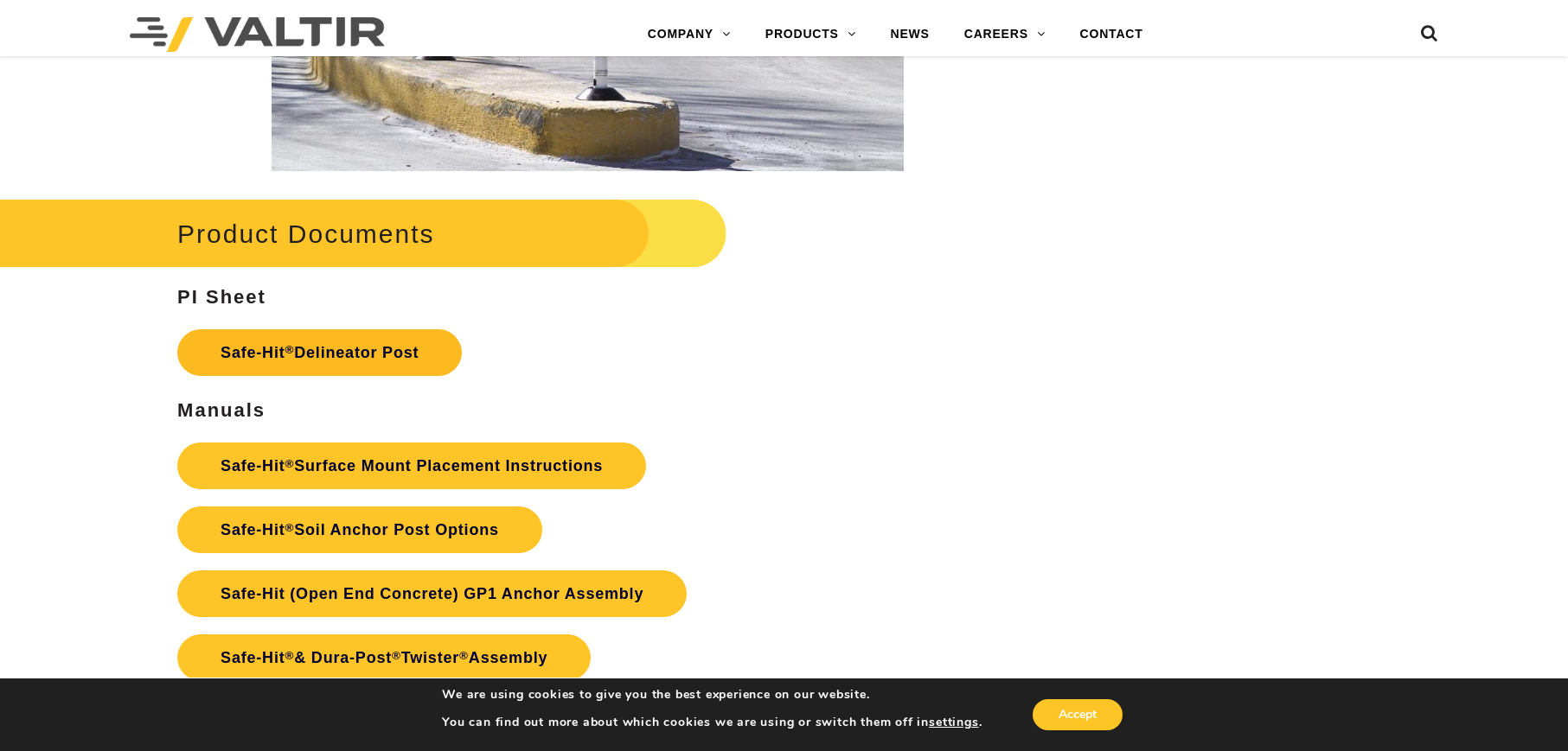
click at [386, 351] on link "Safe-Hit ® Delineator Post" at bounding box center [318, 353] width 284 height 47
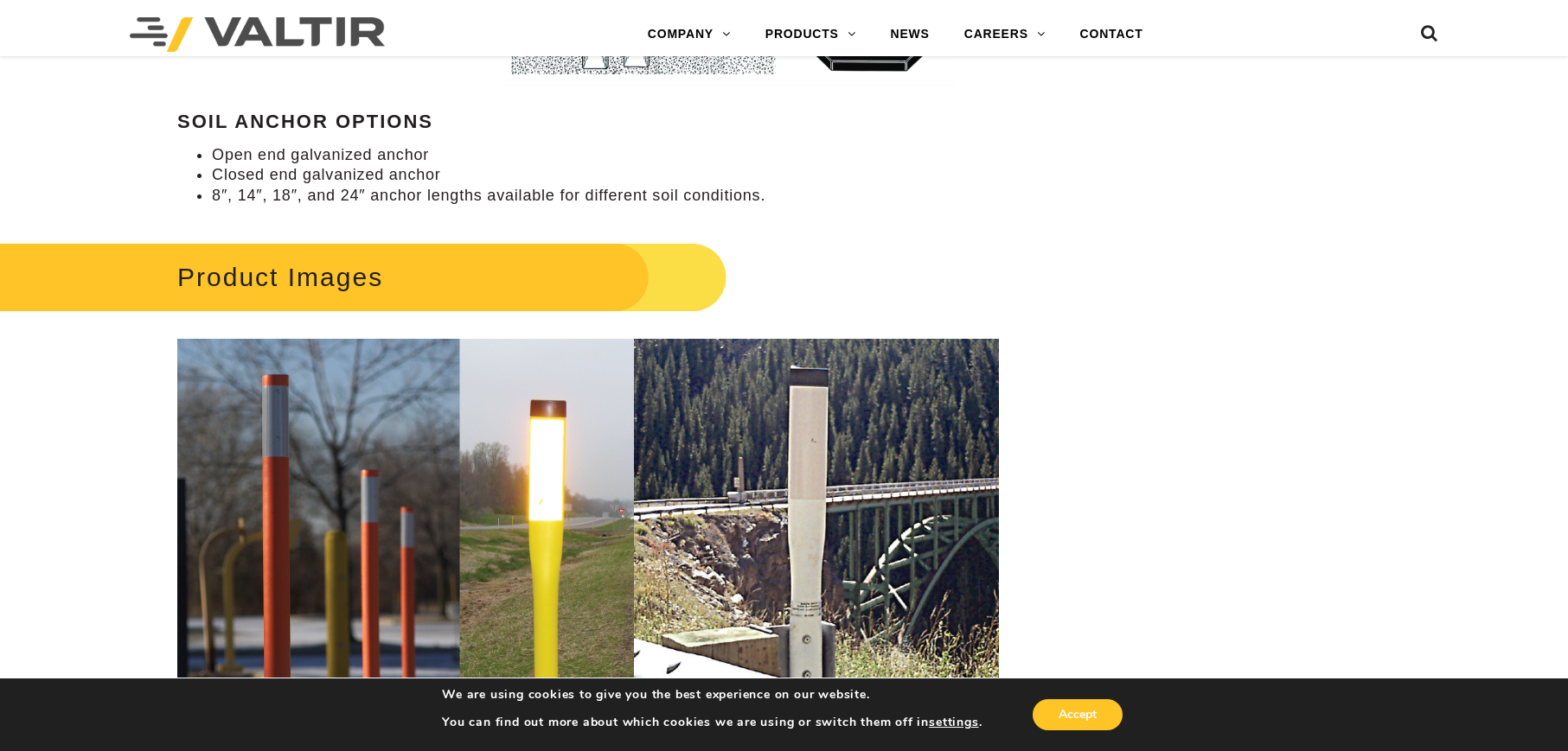
scroll to position [1648, 0]
